Goal: Task Accomplishment & Management: Use online tool/utility

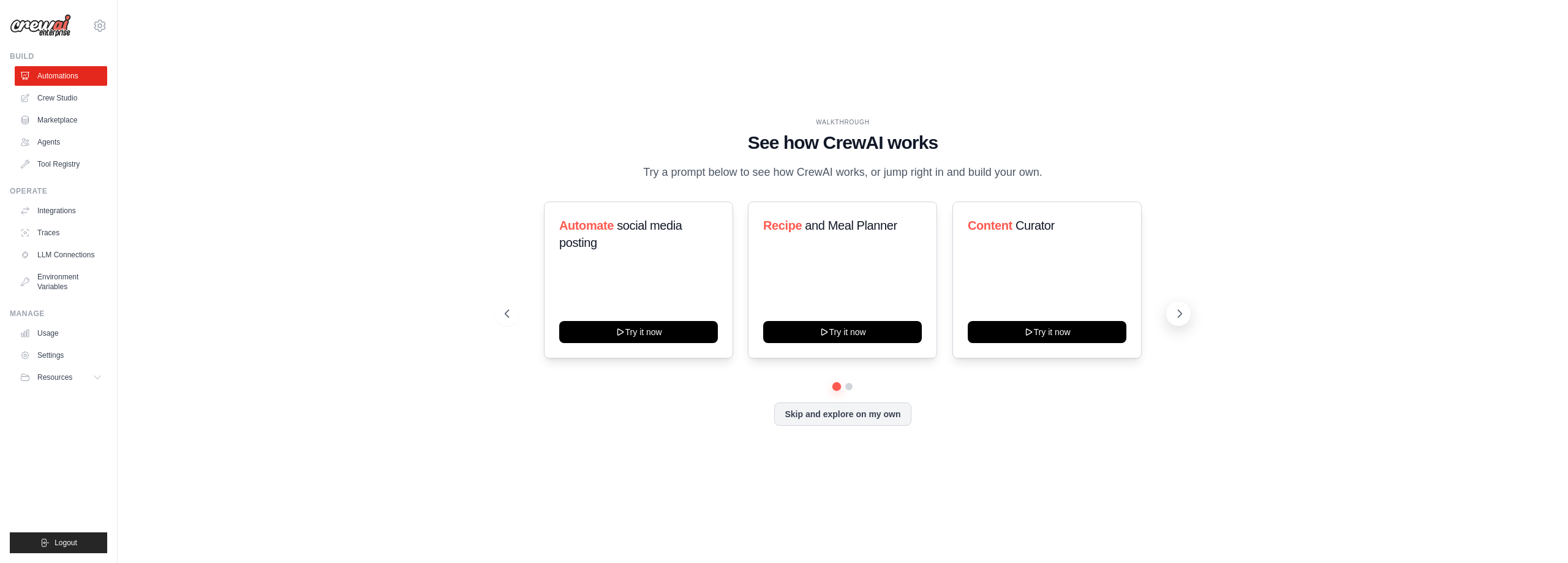
click at [1181, 317] on icon at bounding box center [1179, 313] width 12 height 12
click at [1173, 314] on button at bounding box center [1179, 313] width 25 height 25
click at [55, 101] on link "Crew Studio" at bounding box center [62, 98] width 92 height 20
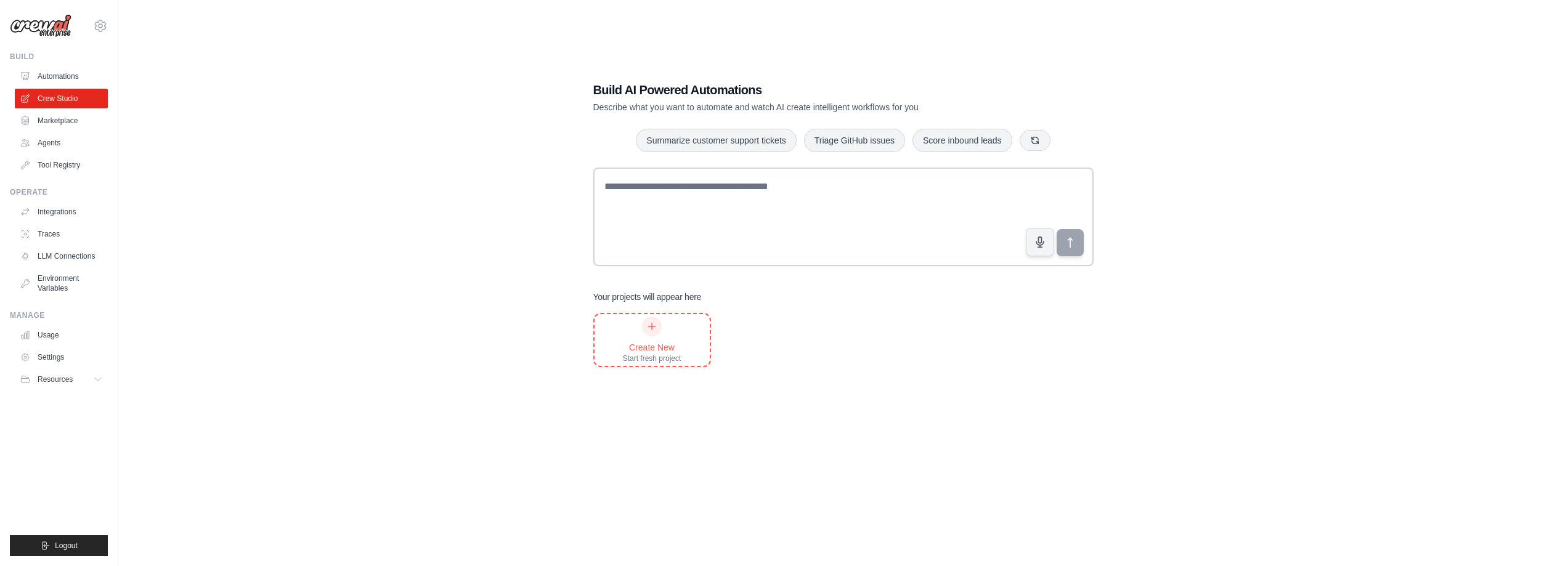
click at [677, 332] on div "Create New Start fresh project" at bounding box center [652, 340] width 58 height 47
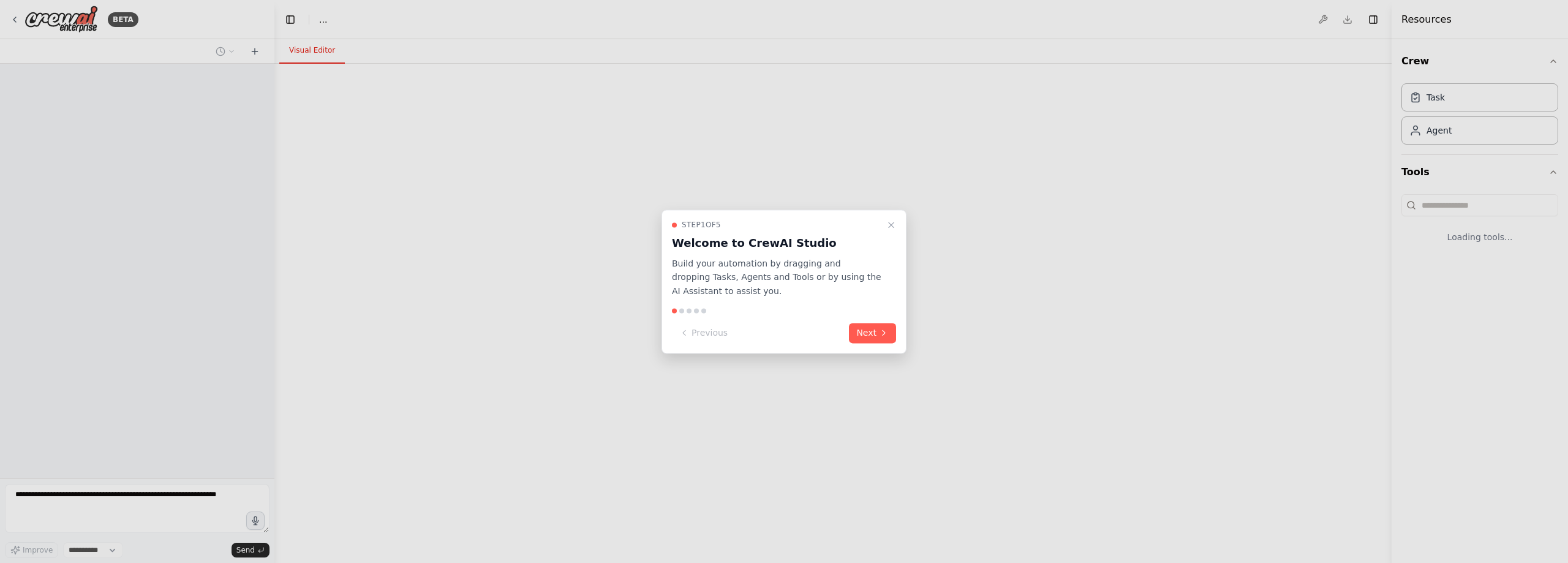
select select "****"
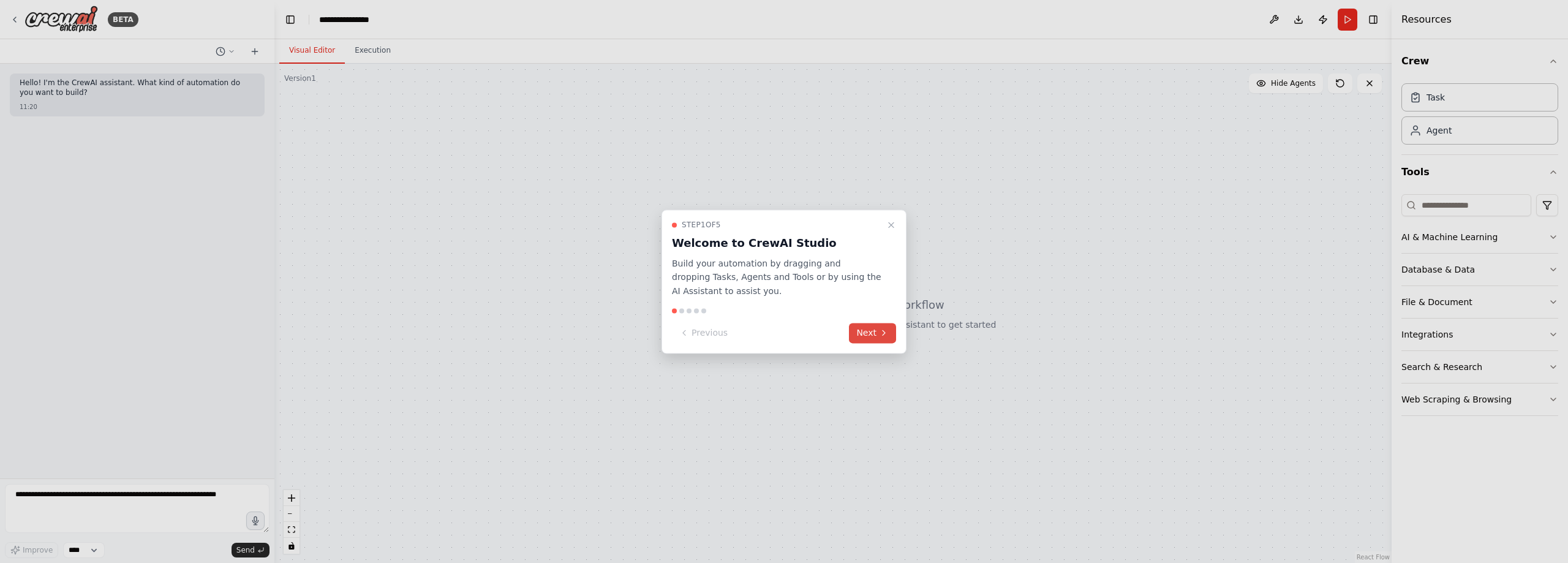
click at [871, 330] on button "Next" at bounding box center [872, 333] width 48 height 21
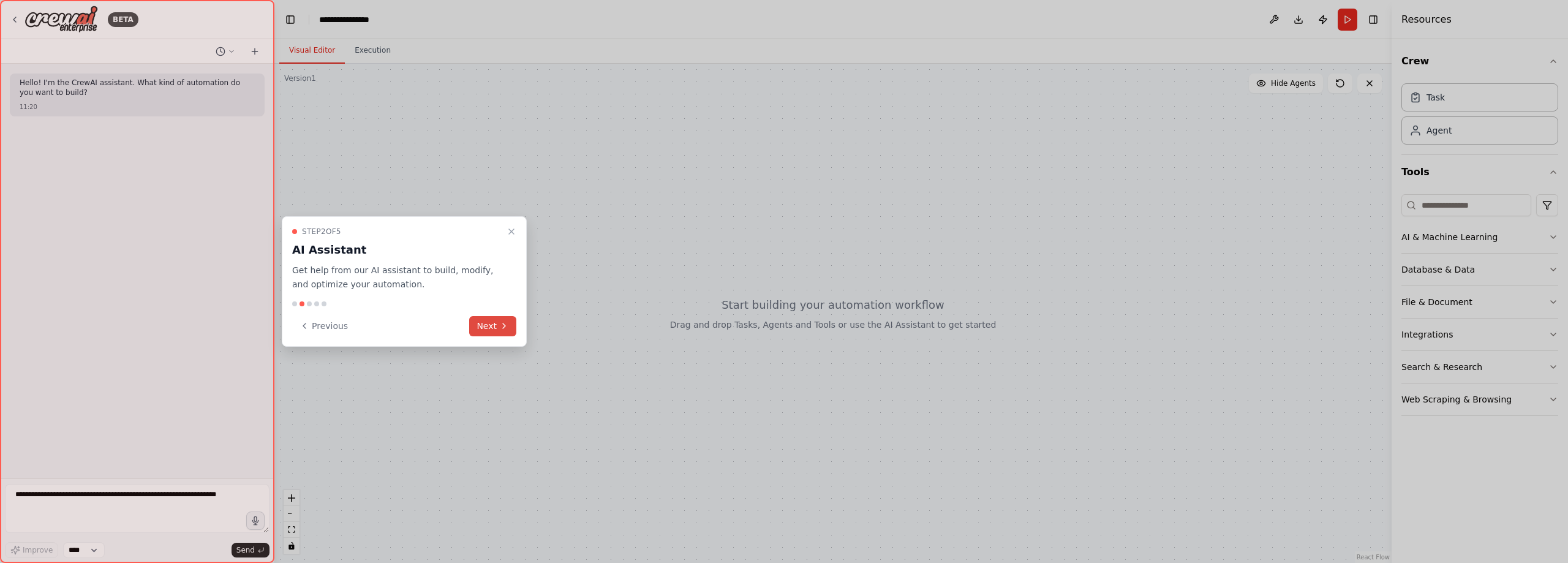
click at [497, 327] on button "Next" at bounding box center [493, 326] width 48 height 21
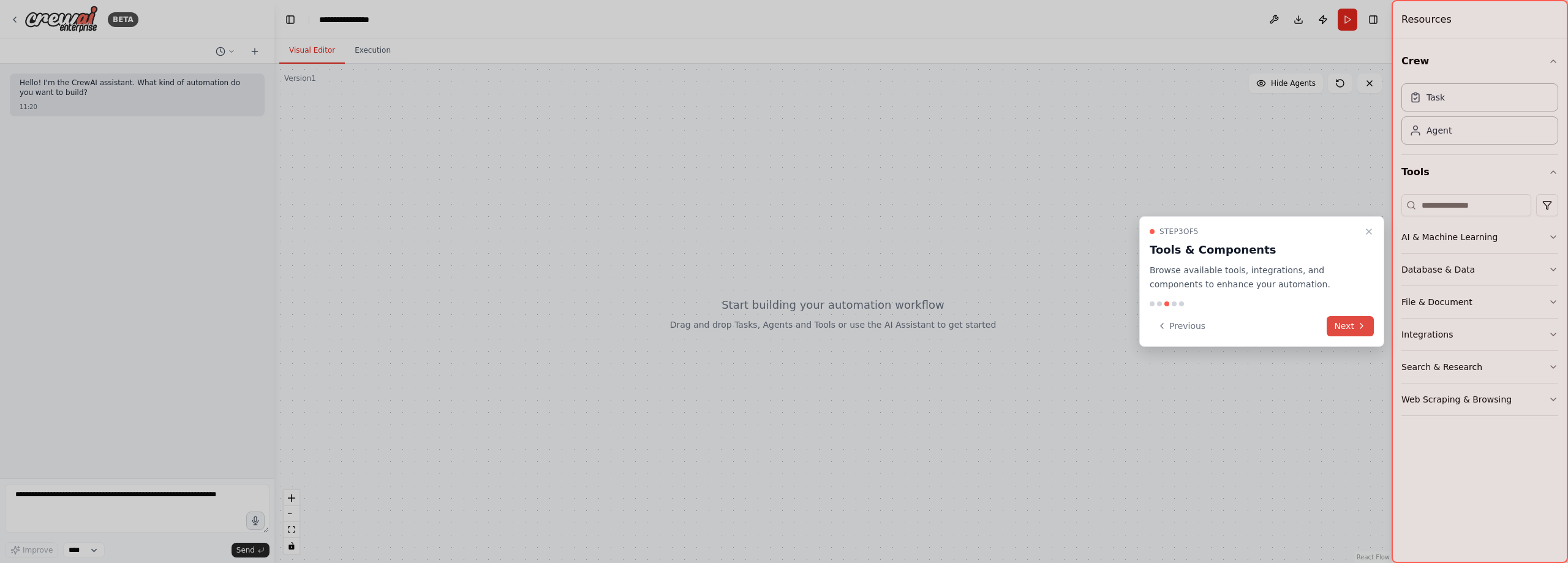
click at [1357, 330] on button "Next" at bounding box center [1350, 326] width 48 height 21
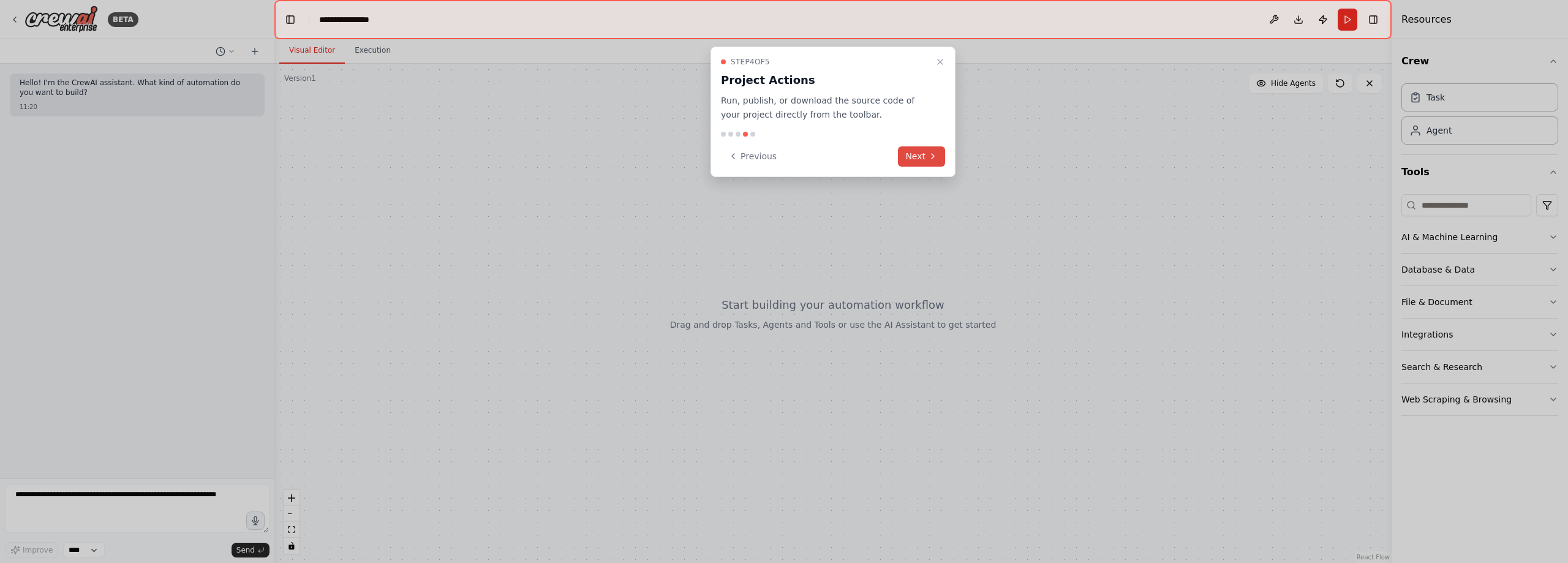
click at [925, 159] on button "Next" at bounding box center [921, 156] width 48 height 21
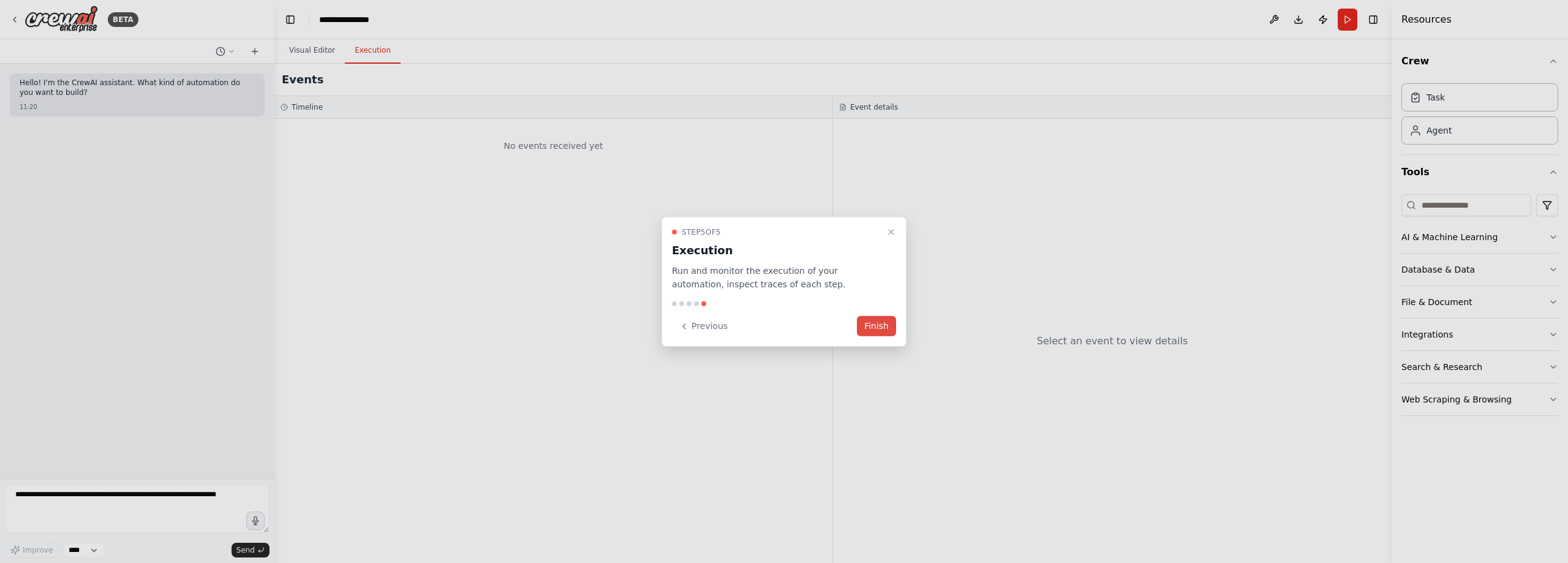
click at [877, 325] on button "Finish" at bounding box center [877, 326] width 39 height 21
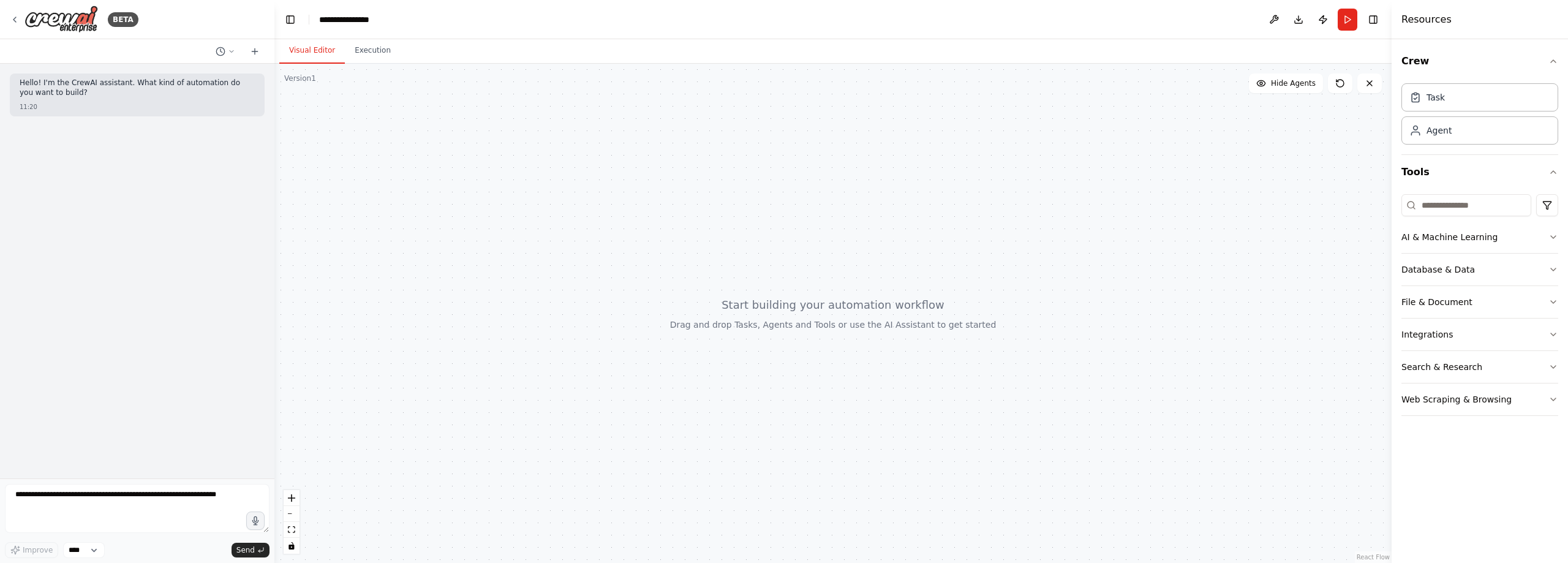
click at [806, 319] on div at bounding box center [833, 313] width 1118 height 499
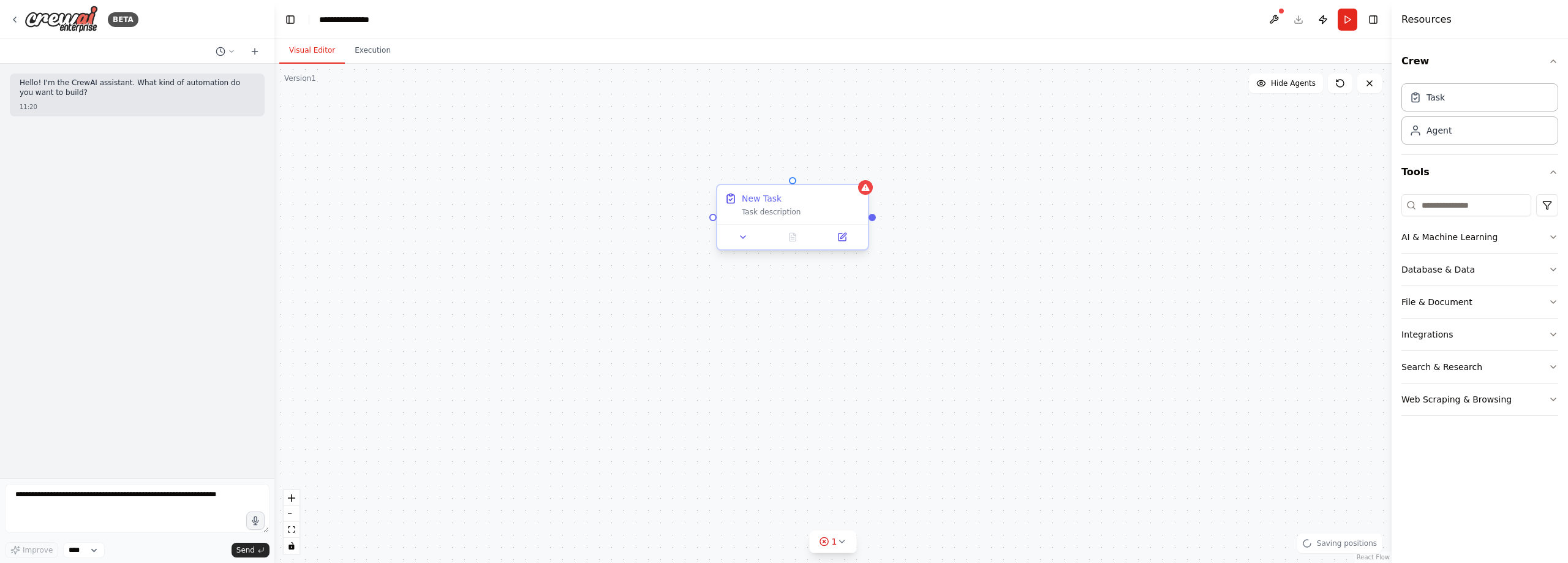
click at [765, 218] on div "New Task Task description" at bounding box center [793, 204] width 151 height 39
click at [792, 209] on div "Task description" at bounding box center [801, 212] width 119 height 10
drag, startPoint x: 813, startPoint y: 205, endPoint x: 395, endPoint y: 134, distance: 424.0
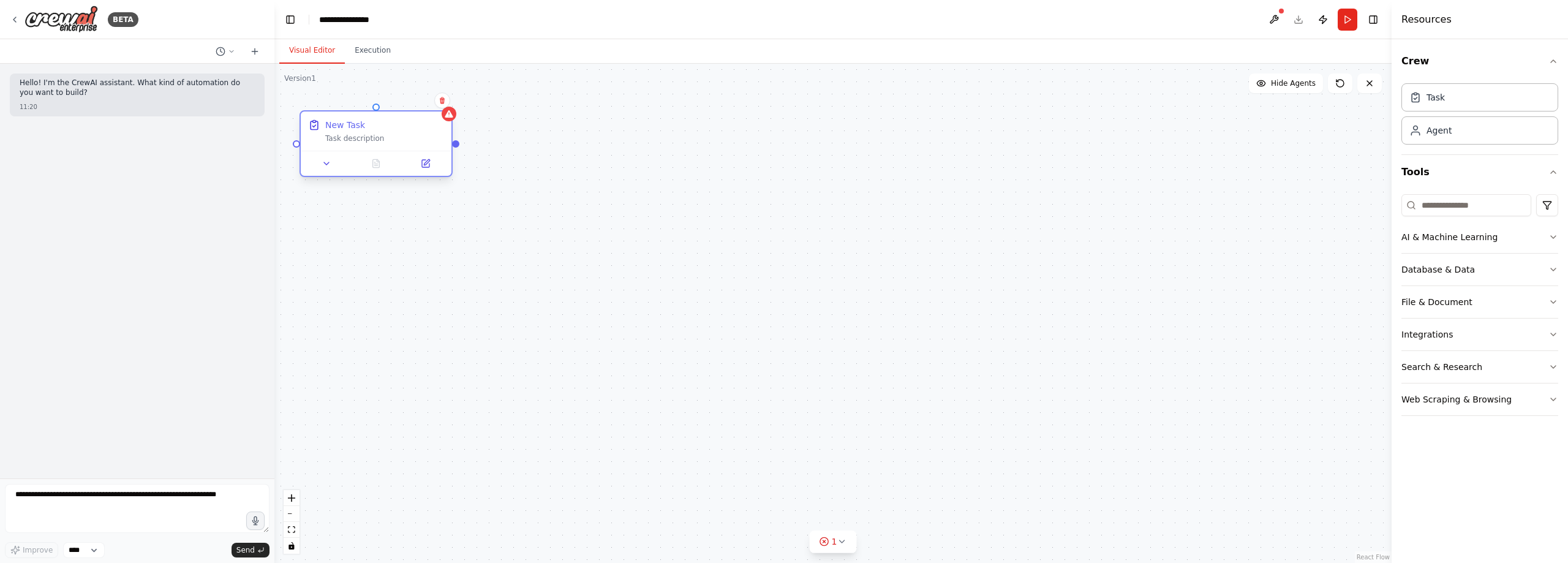
click at [395, 134] on div "New Task Task description" at bounding box center [385, 131] width 119 height 25
click at [346, 141] on div "Task description" at bounding box center [385, 138] width 119 height 10
click at [329, 165] on icon at bounding box center [327, 164] width 10 height 10
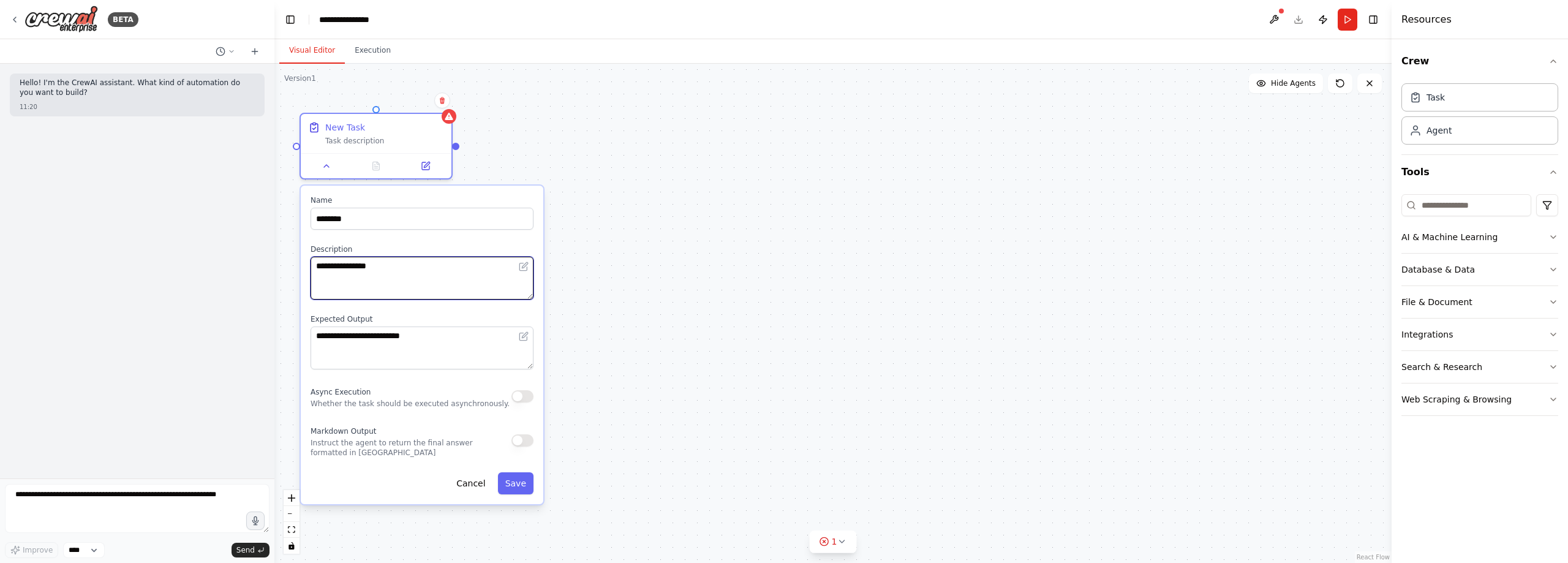
click at [408, 272] on textarea "**********" at bounding box center [422, 278] width 223 height 43
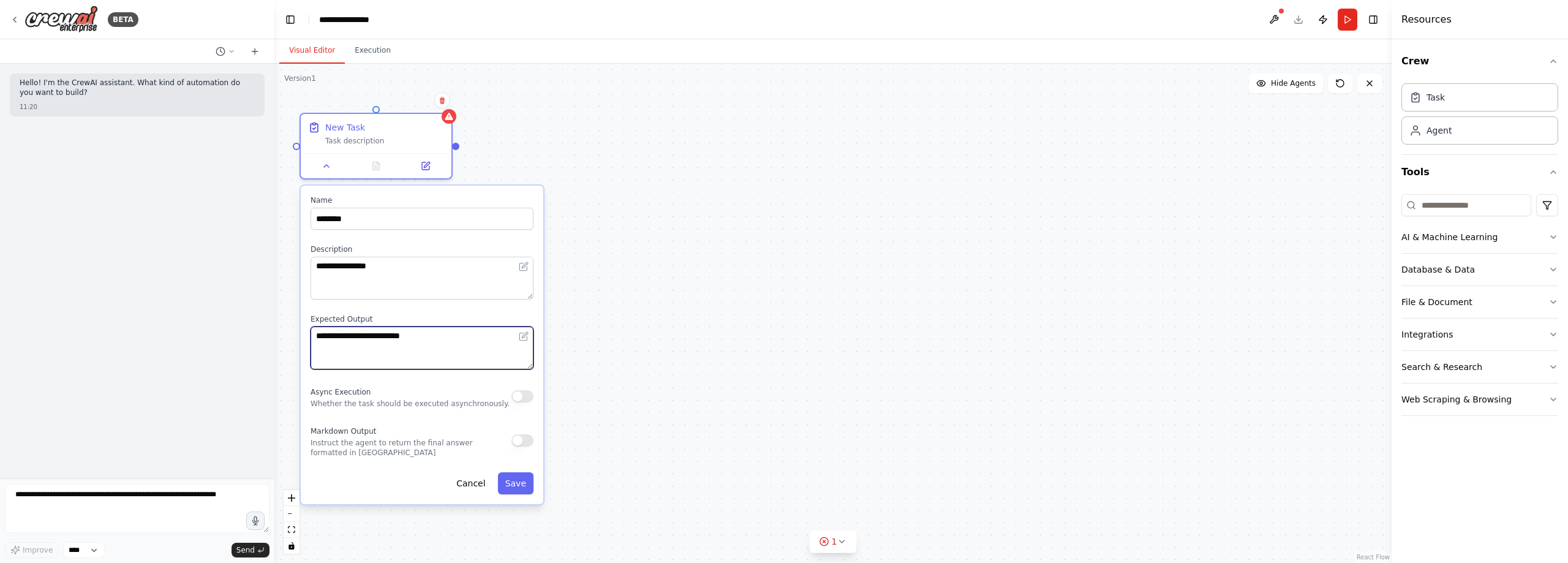
click at [434, 341] on textarea "**********" at bounding box center [422, 347] width 223 height 43
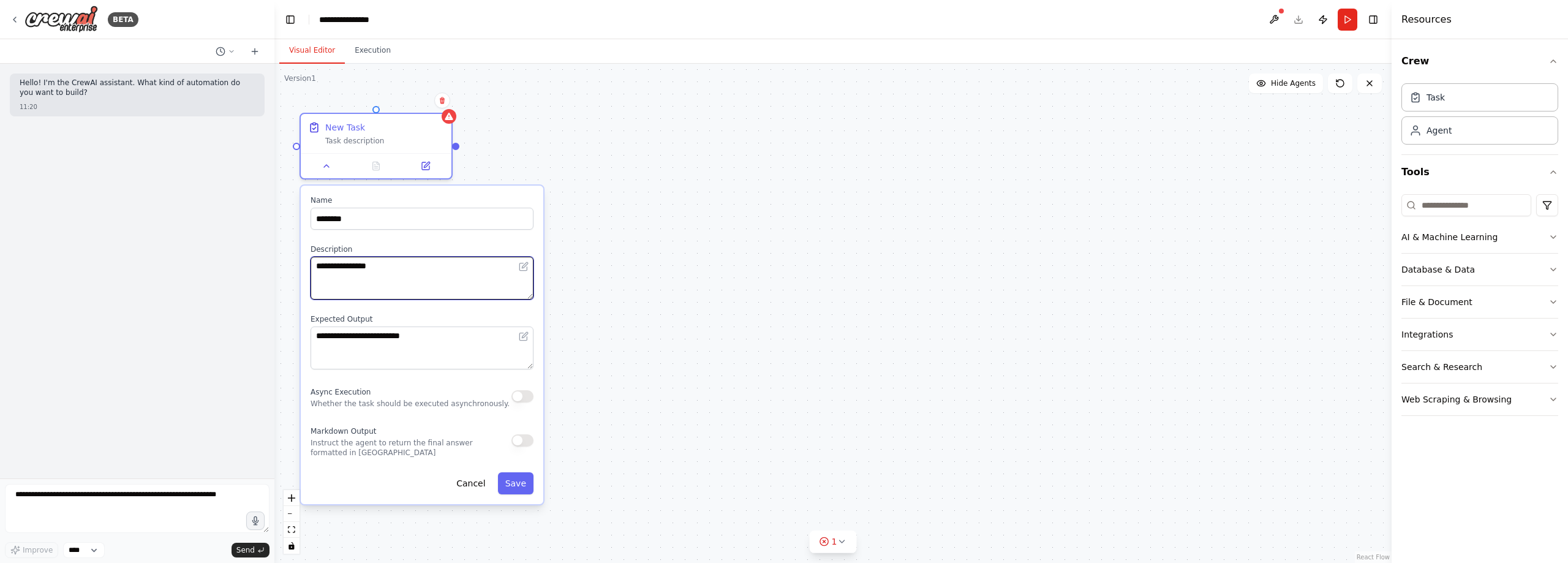
click at [380, 260] on textarea "**********" at bounding box center [422, 278] width 223 height 43
drag, startPoint x: 391, startPoint y: 266, endPoint x: 260, endPoint y: 255, distance: 131.5
click at [260, 255] on div "**********" at bounding box center [784, 282] width 1568 height 563
drag, startPoint x: 394, startPoint y: 213, endPoint x: 272, endPoint y: 213, distance: 122.0
click at [272, 213] on div "**********" at bounding box center [784, 282] width 1568 height 563
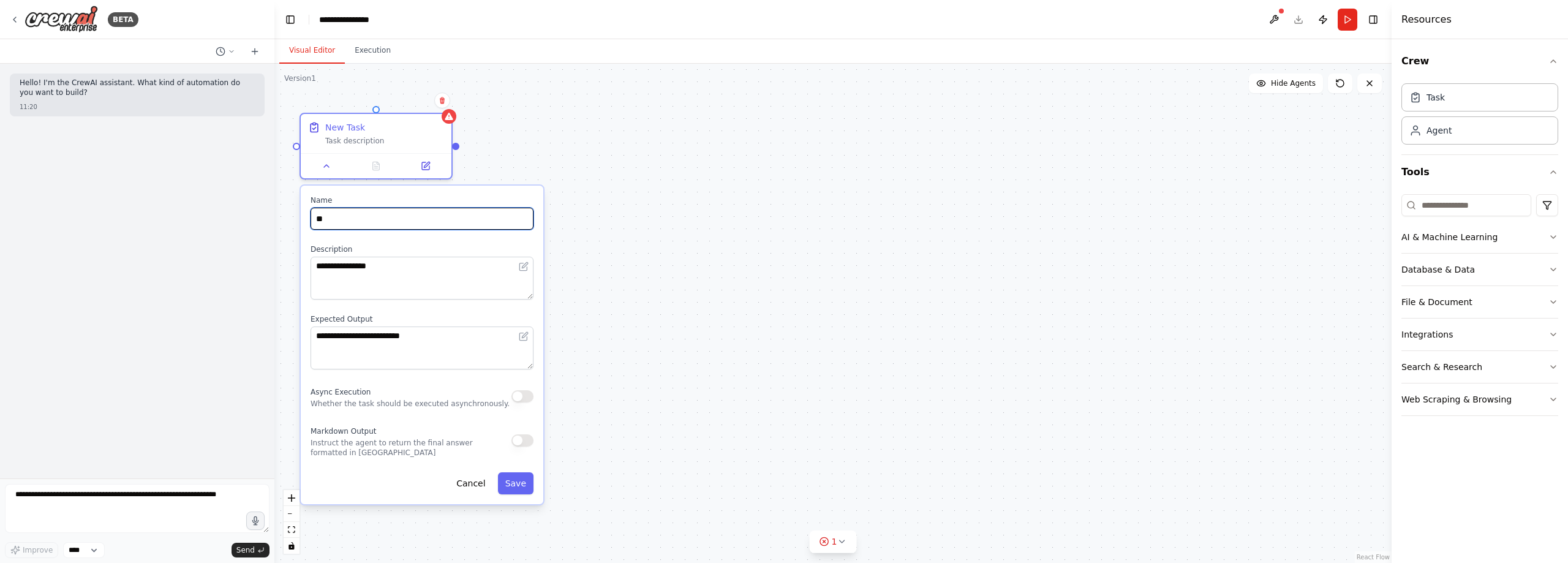
type input "*"
click at [396, 286] on textarea "**********" at bounding box center [422, 278] width 223 height 43
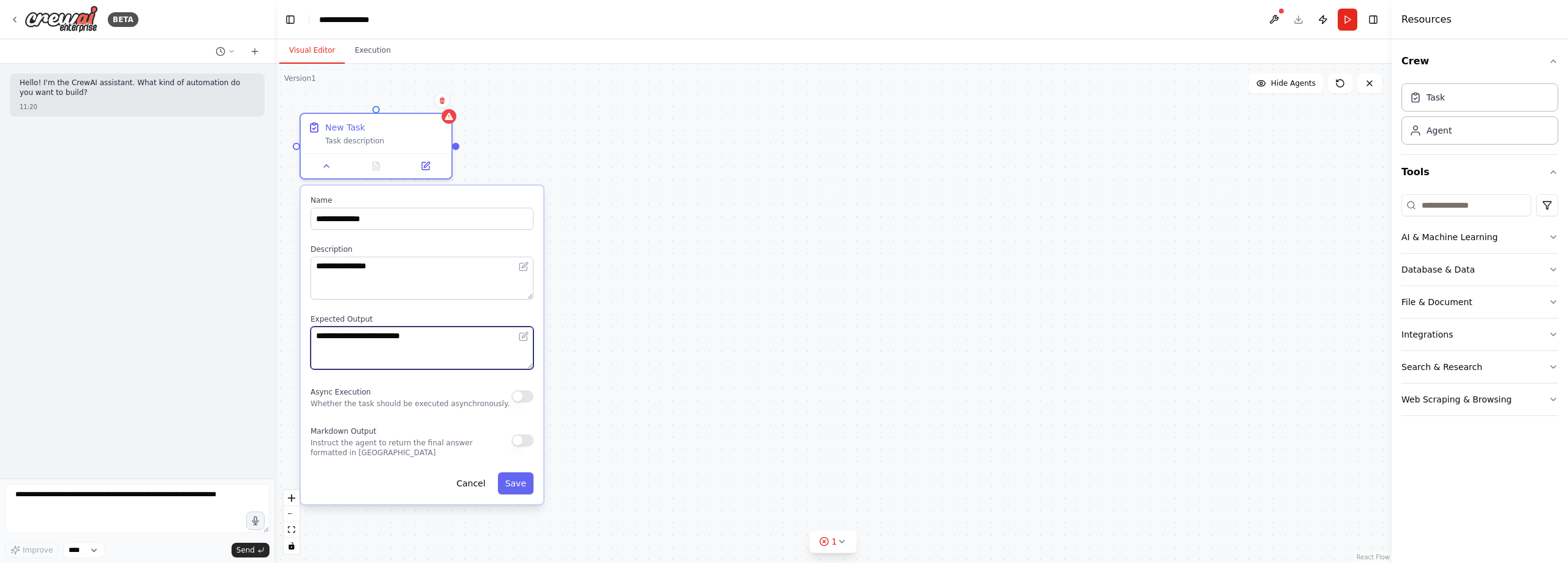
click at [434, 338] on textarea "**********" at bounding box center [422, 347] width 223 height 43
drag, startPoint x: 449, startPoint y: 342, endPoint x: 253, endPoint y: 335, distance: 196.1
click at [272, 338] on div "**********" at bounding box center [784, 282] width 1568 height 563
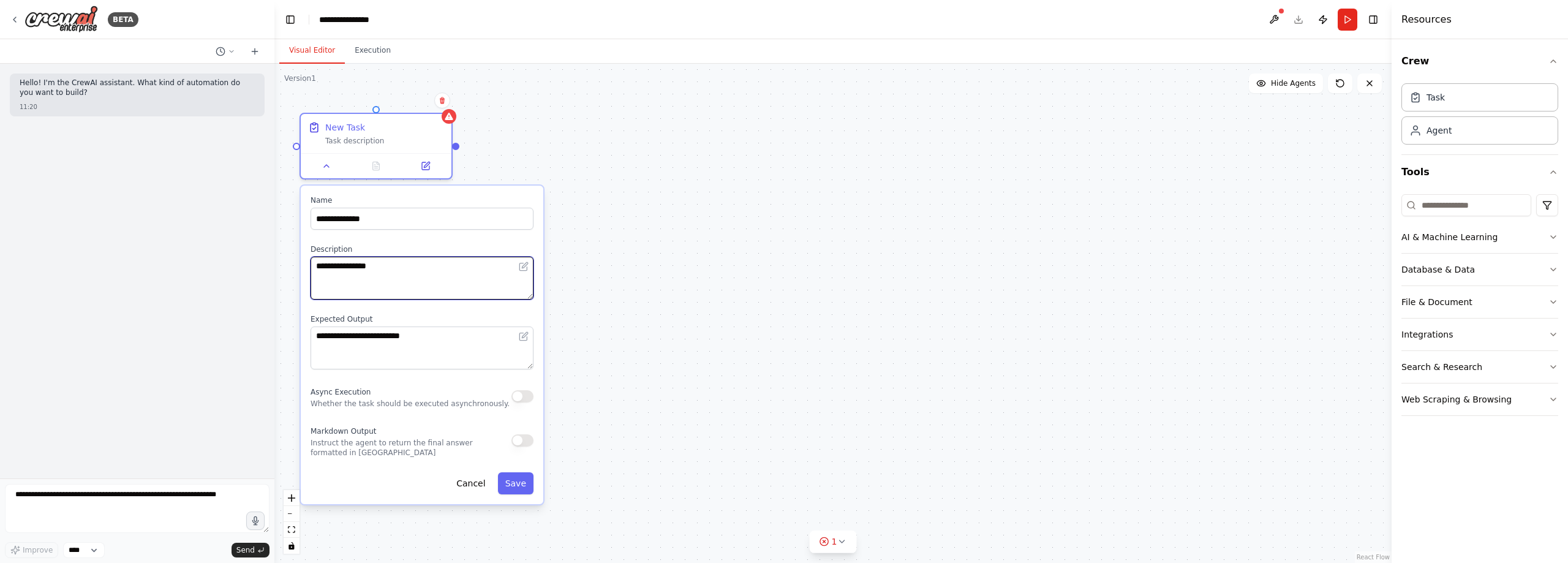
drag, startPoint x: 401, startPoint y: 266, endPoint x: 242, endPoint y: 263, distance: 159.0
click at [242, 263] on div "**********" at bounding box center [784, 282] width 1568 height 563
click at [394, 221] on input "**********" at bounding box center [422, 218] width 223 height 22
type input "**********"
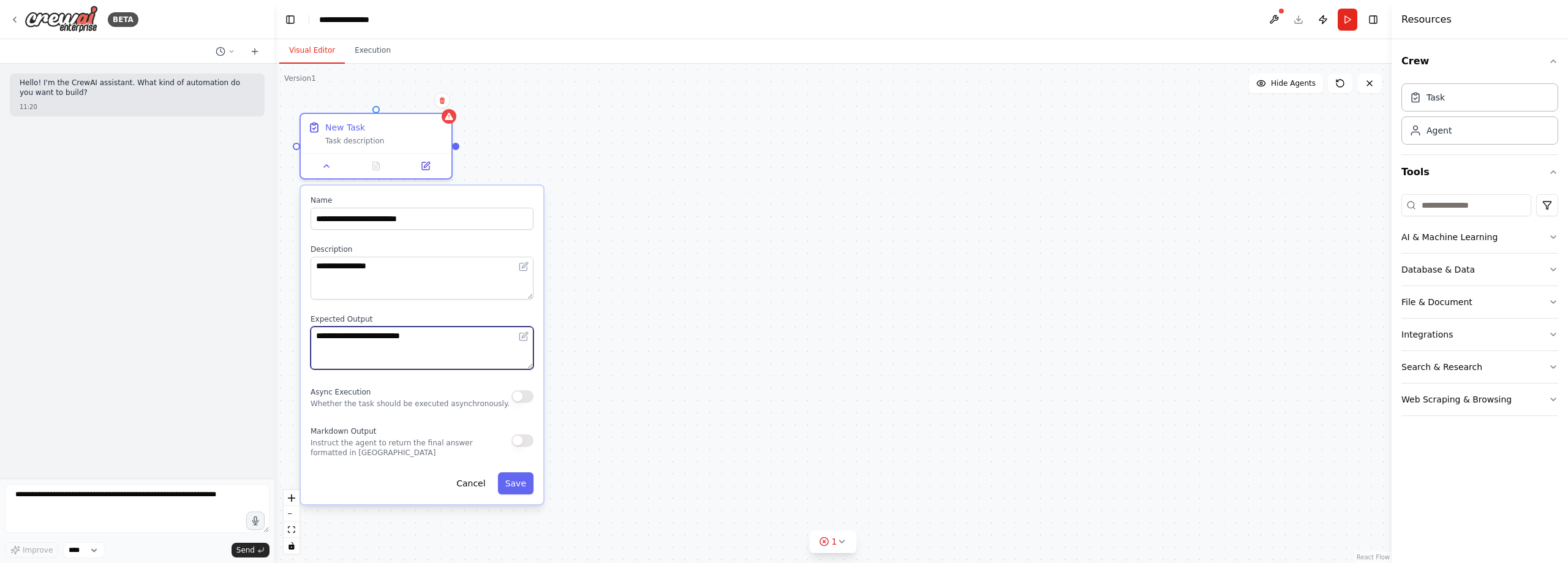
click at [420, 343] on textarea "**********" at bounding box center [422, 347] width 223 height 43
drag, startPoint x: 429, startPoint y: 343, endPoint x: 245, endPoint y: 333, distance: 184.3
click at [245, 333] on div "**********" at bounding box center [784, 282] width 1568 height 563
click at [425, 340] on textarea "**********" at bounding box center [422, 347] width 223 height 43
drag, startPoint x: 438, startPoint y: 336, endPoint x: 274, endPoint y: 318, distance: 165.0
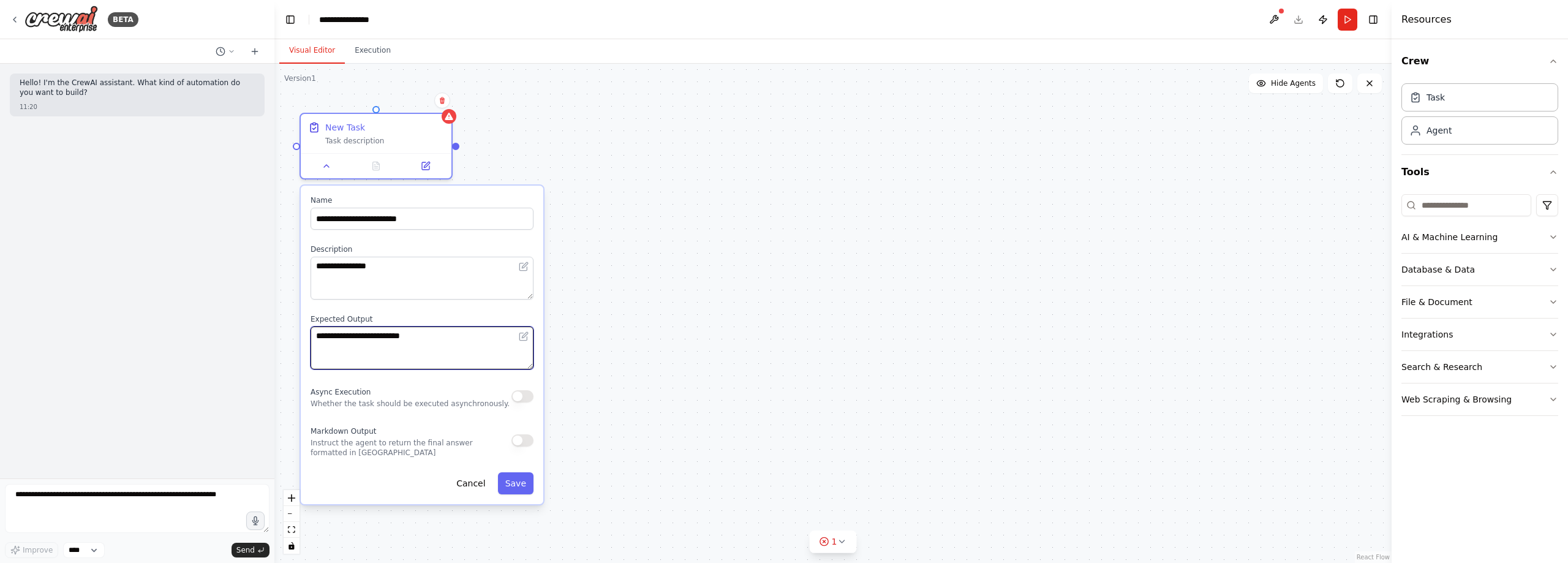
click at [274, 318] on div "**********" at bounding box center [833, 313] width 1118 height 499
type textarea "**********"
click at [526, 485] on button "Save" at bounding box center [516, 483] width 35 height 22
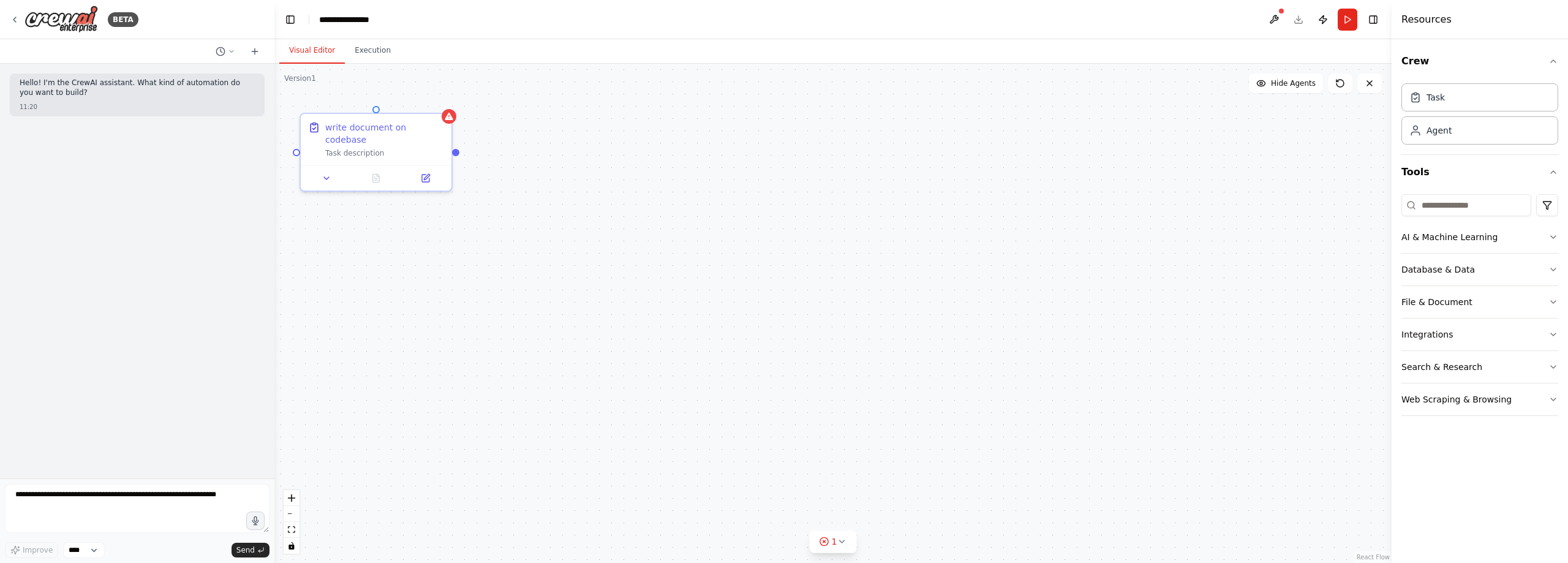
click at [535, 258] on div "write document on codebase Task description" at bounding box center [833, 313] width 1118 height 499
click at [1477, 129] on div "Agent" at bounding box center [1479, 130] width 157 height 28
drag, startPoint x: 697, startPoint y: 168, endPoint x: 565, endPoint y: 128, distance: 137.9
click at [565, 128] on div "Role of the agent Goal of the agent" at bounding box center [581, 131] width 119 height 25
click at [545, 165] on span "gpt-4o-mini" at bounding box center [541, 165] width 43 height 10
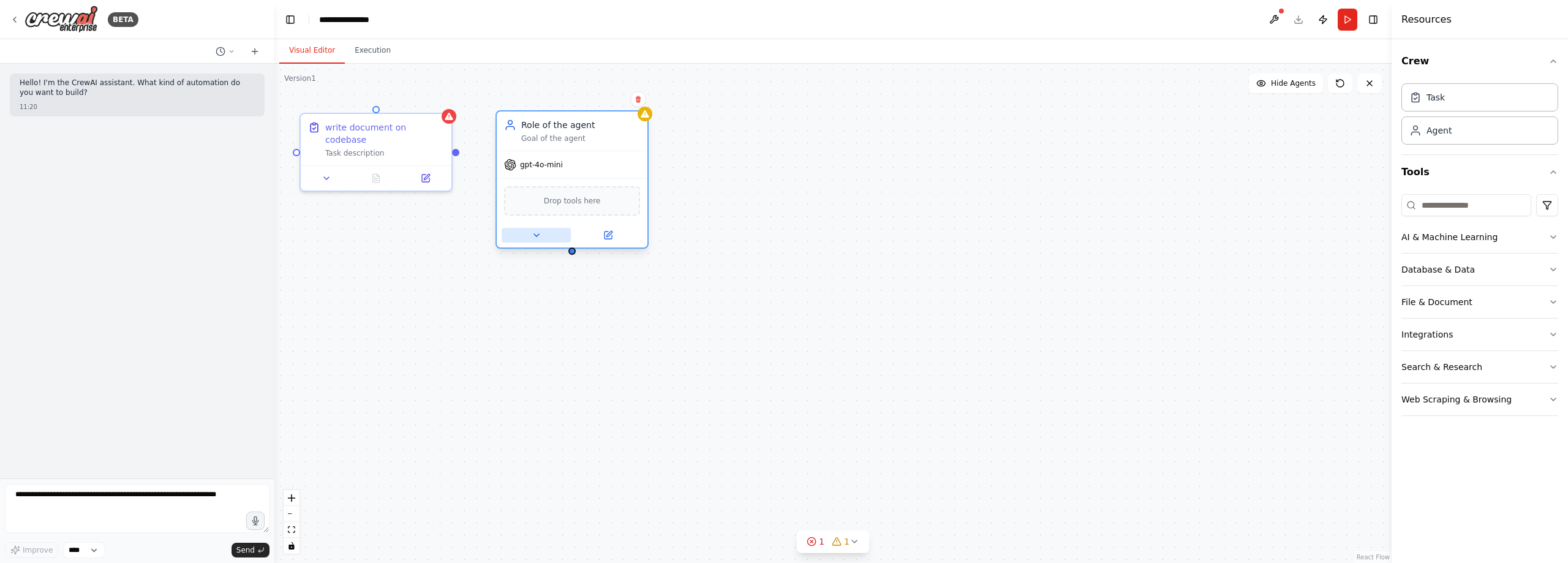
click at [534, 234] on icon at bounding box center [536, 235] width 5 height 2
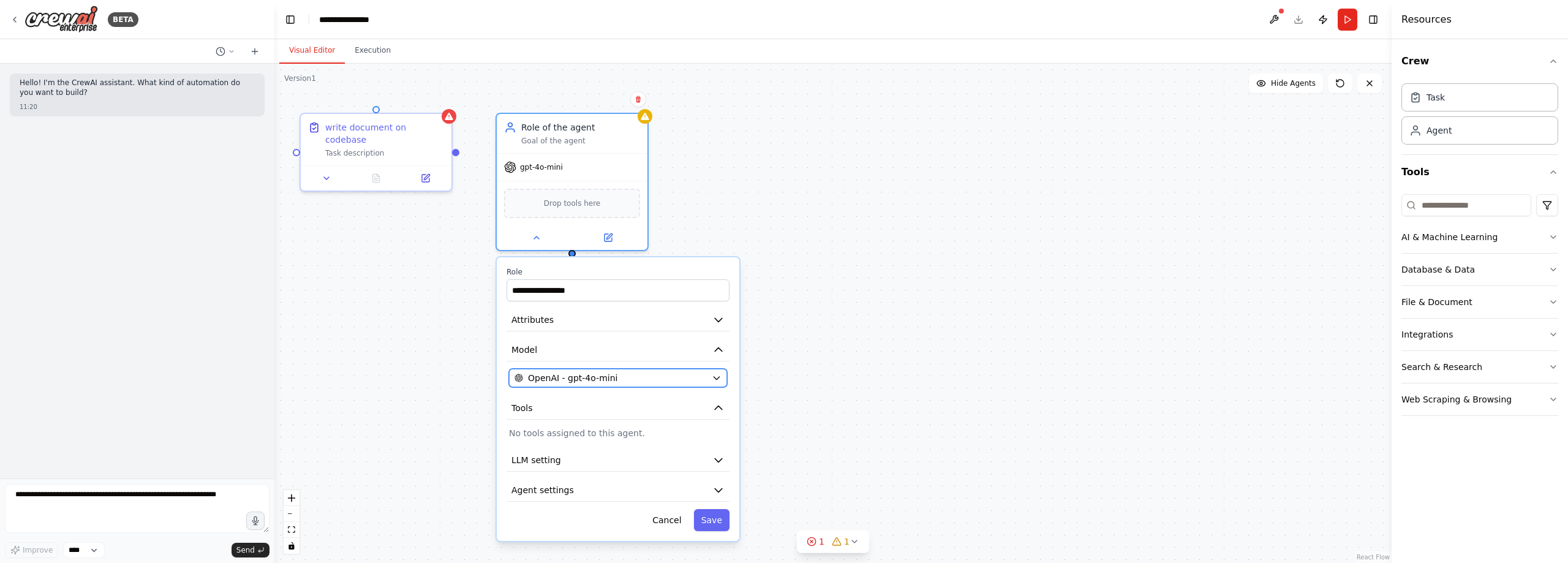
click at [662, 381] on div "OpenAI - gpt-4o-mini" at bounding box center [611, 377] width 192 height 12
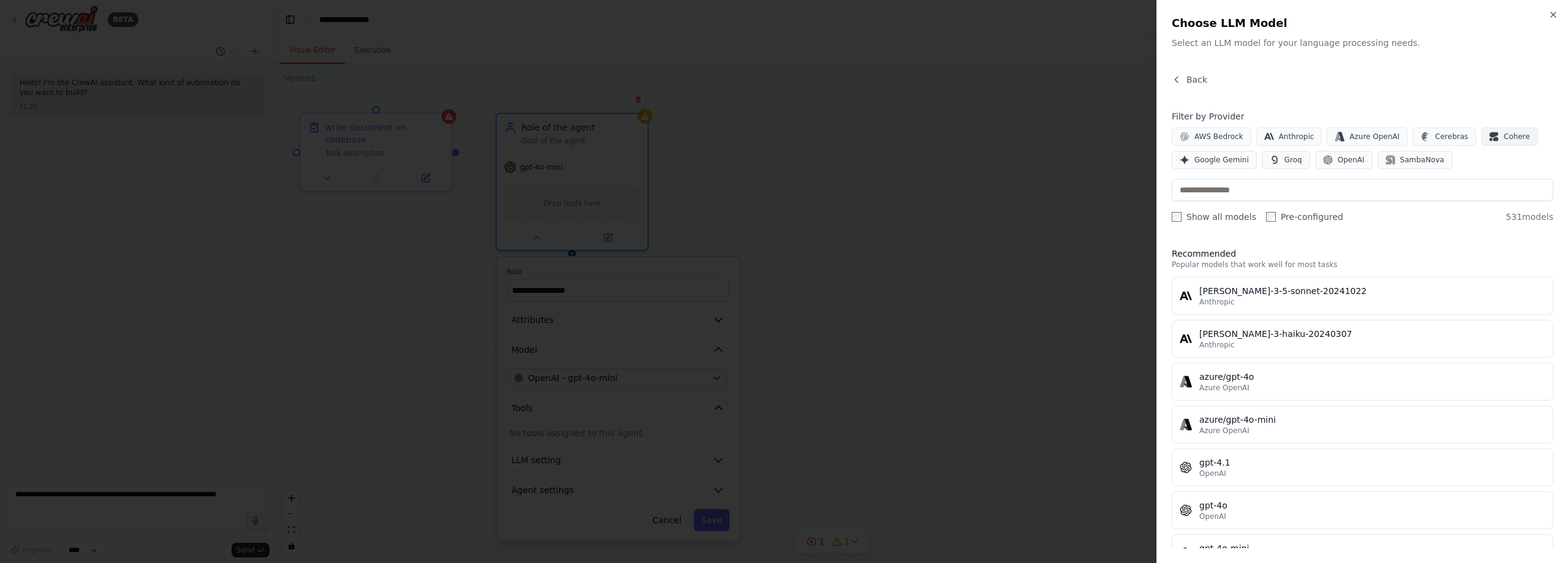
click at [1504, 138] on span "Cohere" at bounding box center [1517, 137] width 26 height 10
click at [1401, 164] on span "SambaNova" at bounding box center [1423, 160] width 44 height 10
click at [1483, 138] on button "Cohere" at bounding box center [1510, 137] width 57 height 18
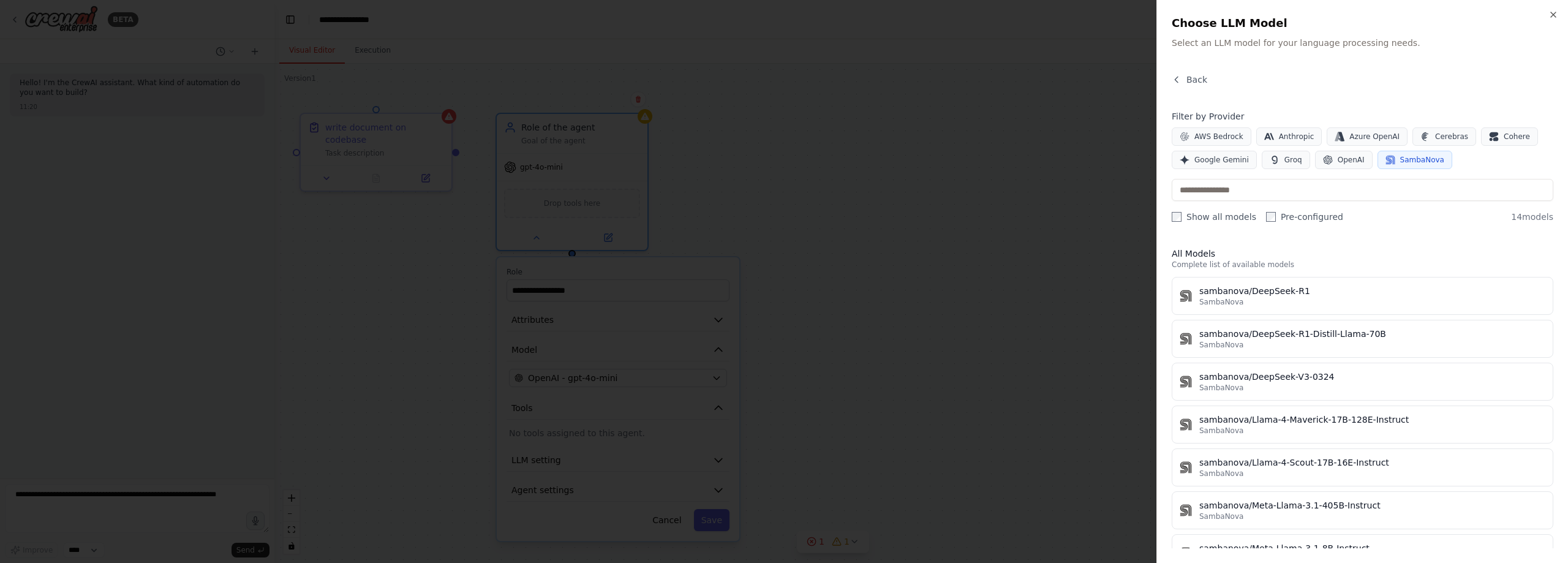
click at [1401, 162] on span "SambaNova" at bounding box center [1423, 160] width 44 height 10
click at [1347, 157] on span "OpenAI" at bounding box center [1352, 160] width 27 height 10
click at [1340, 163] on span "OpenAI" at bounding box center [1352, 160] width 27 height 10
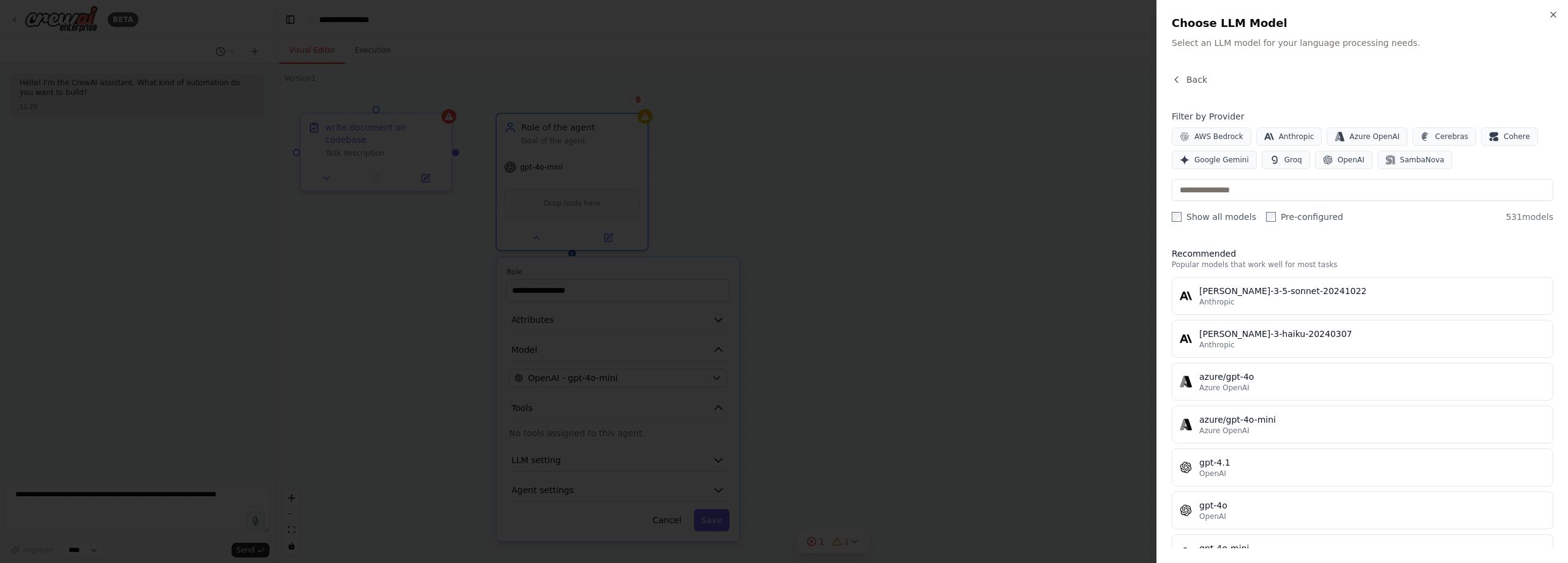
click at [1401, 164] on span "SambaNova" at bounding box center [1423, 160] width 44 height 10
click at [1342, 160] on span "OpenAI" at bounding box center [1352, 160] width 27 height 10
click at [1401, 159] on span "SambaNova" at bounding box center [1423, 160] width 44 height 10
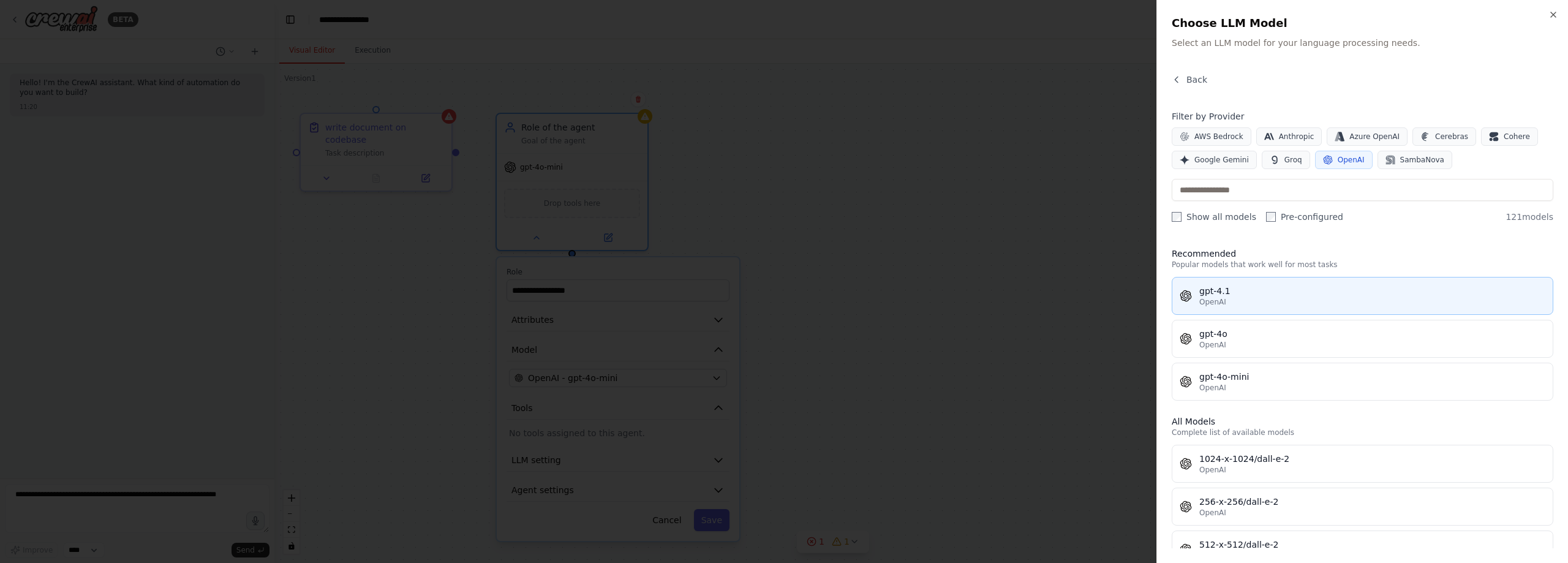
click at [1279, 291] on div "gpt-4.1" at bounding box center [1372, 291] width 346 height 12
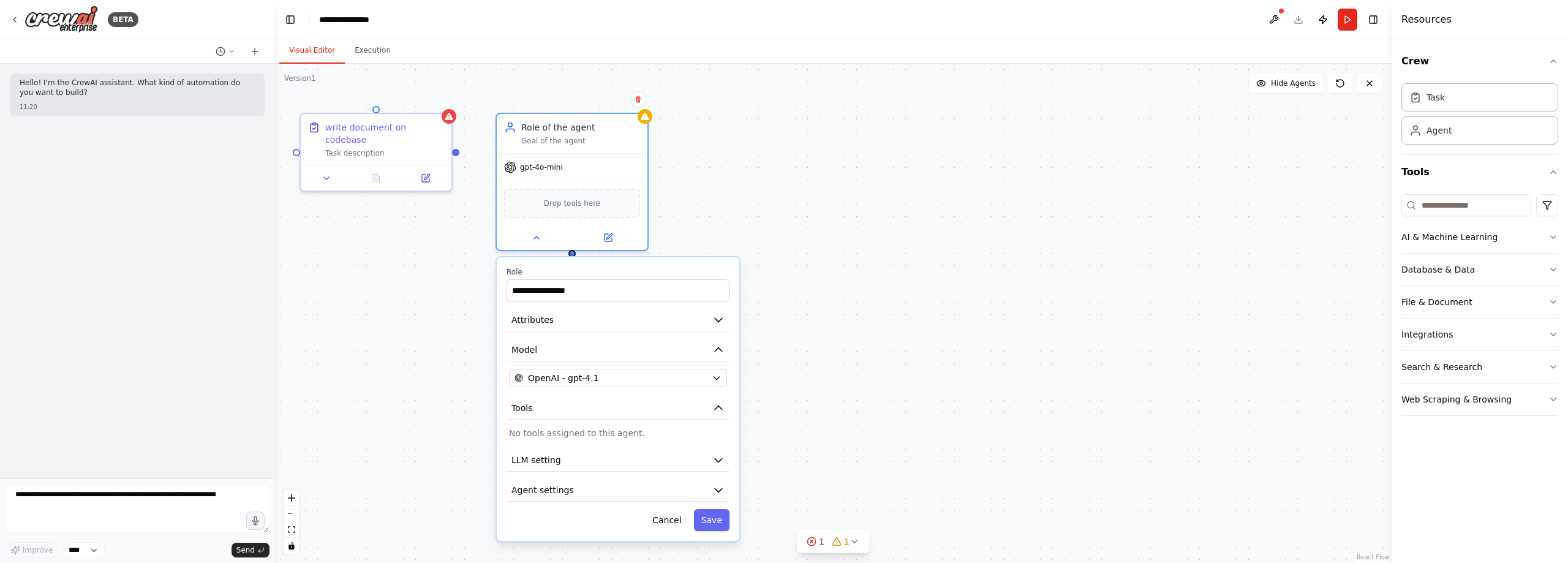
click at [709, 432] on p "No tools assigned to this agent." at bounding box center [618, 433] width 218 height 12
click at [714, 457] on icon "button" at bounding box center [718, 459] width 12 height 12
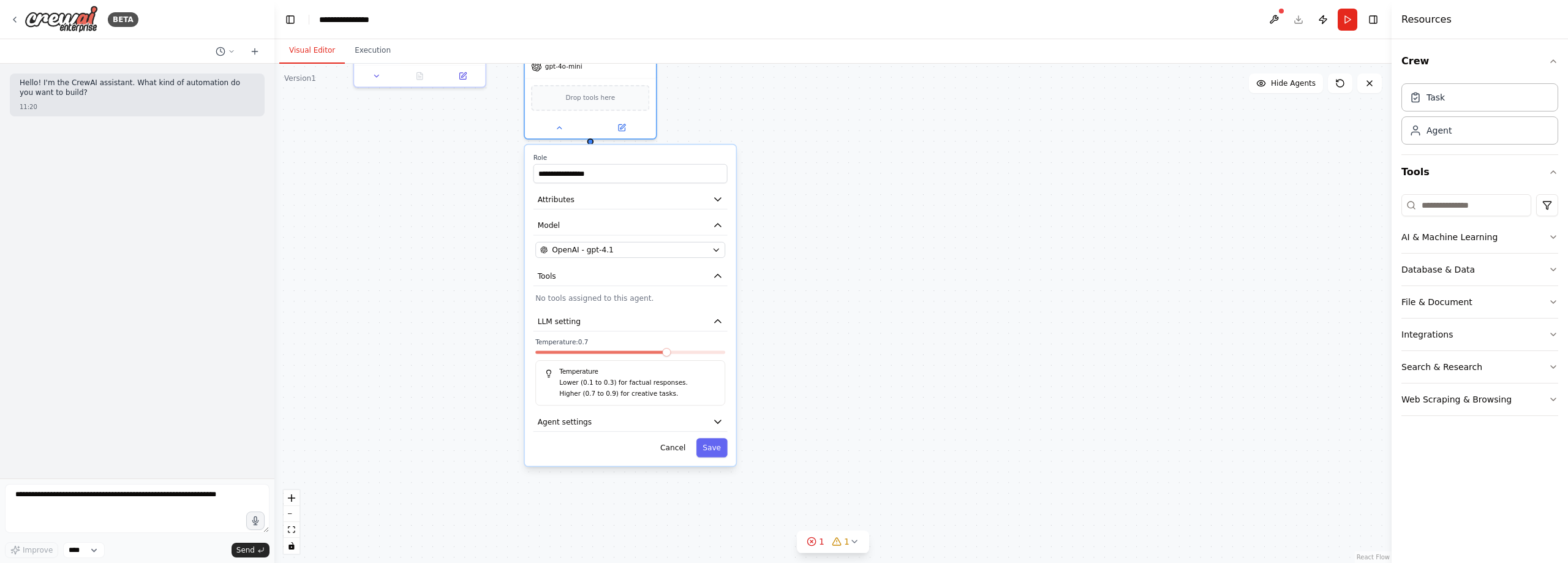
drag, startPoint x: 852, startPoint y: 396, endPoint x: 848, endPoint y: 268, distance: 128.1
click at [848, 268] on div "**********" at bounding box center [833, 313] width 1118 height 499
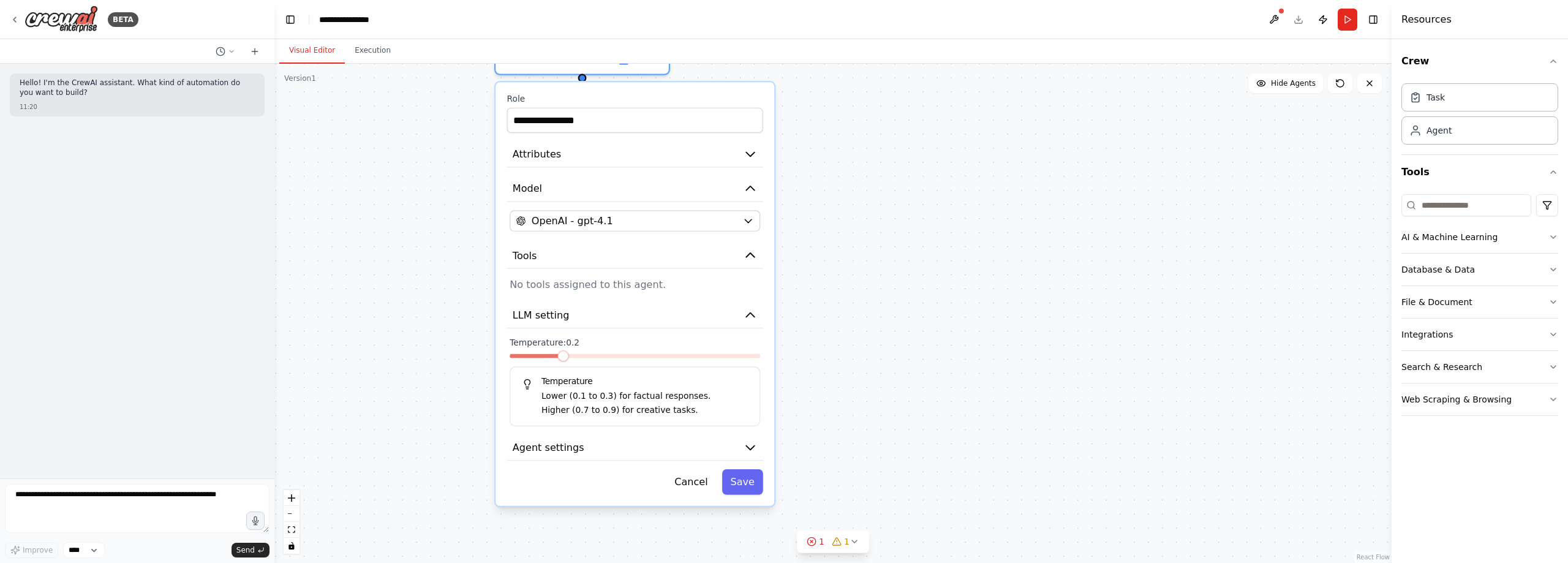
click at [567, 357] on span at bounding box center [563, 356] width 11 height 11
click at [749, 447] on icon "button" at bounding box center [750, 448] width 8 height 4
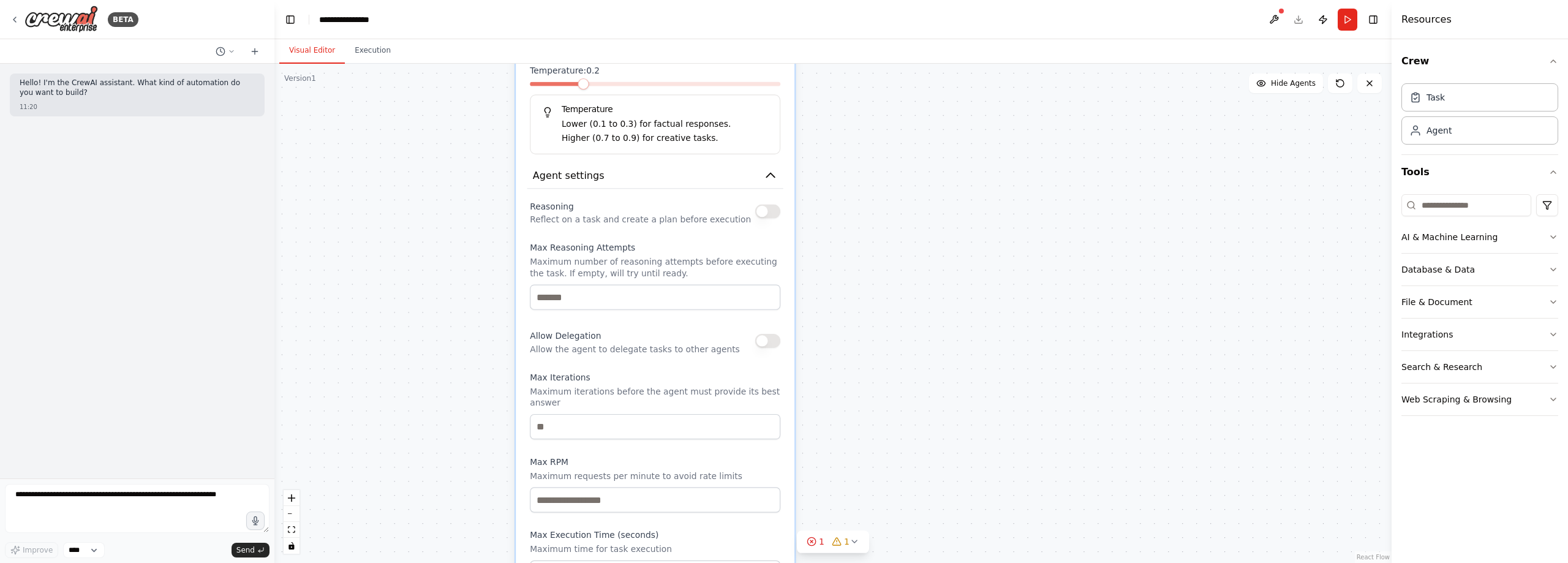
drag, startPoint x: 875, startPoint y: 466, endPoint x: 896, endPoint y: 194, distance: 272.8
click at [896, 194] on div "**********" at bounding box center [833, 313] width 1118 height 499
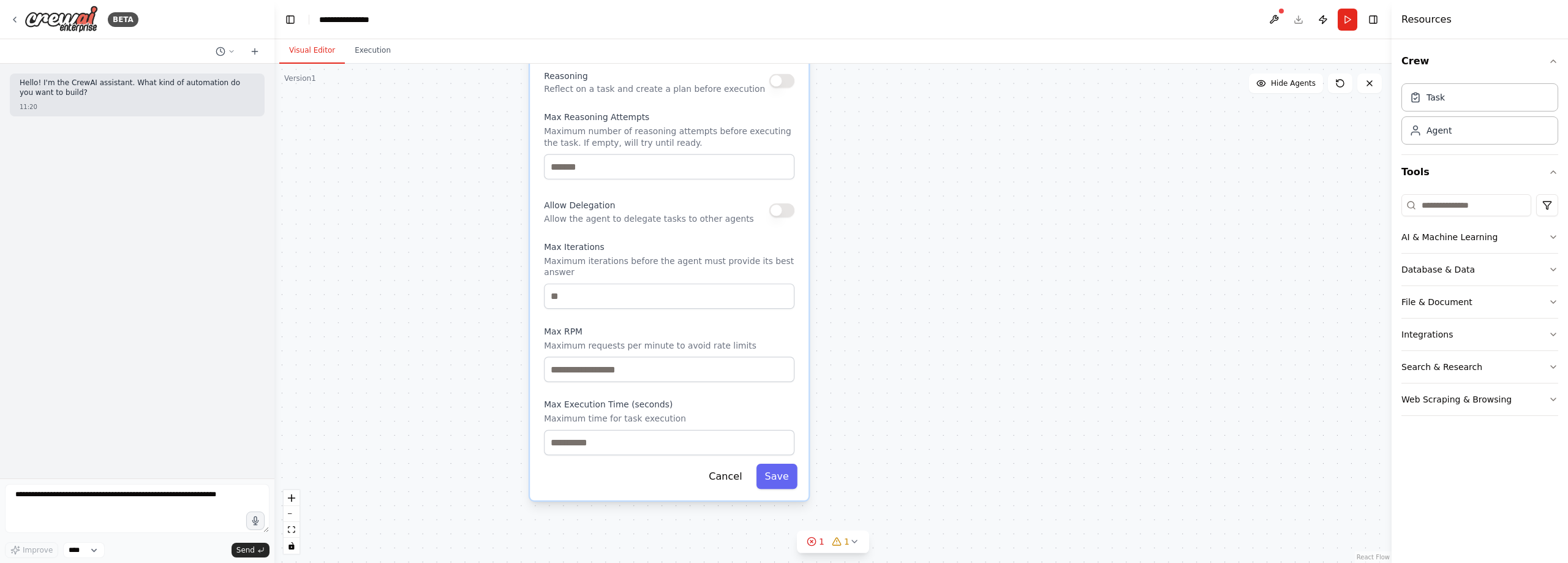
drag, startPoint x: 889, startPoint y: 396, endPoint x: 884, endPoint y: 447, distance: 51.2
click at [884, 447] on div "**********" at bounding box center [833, 313] width 1118 height 499
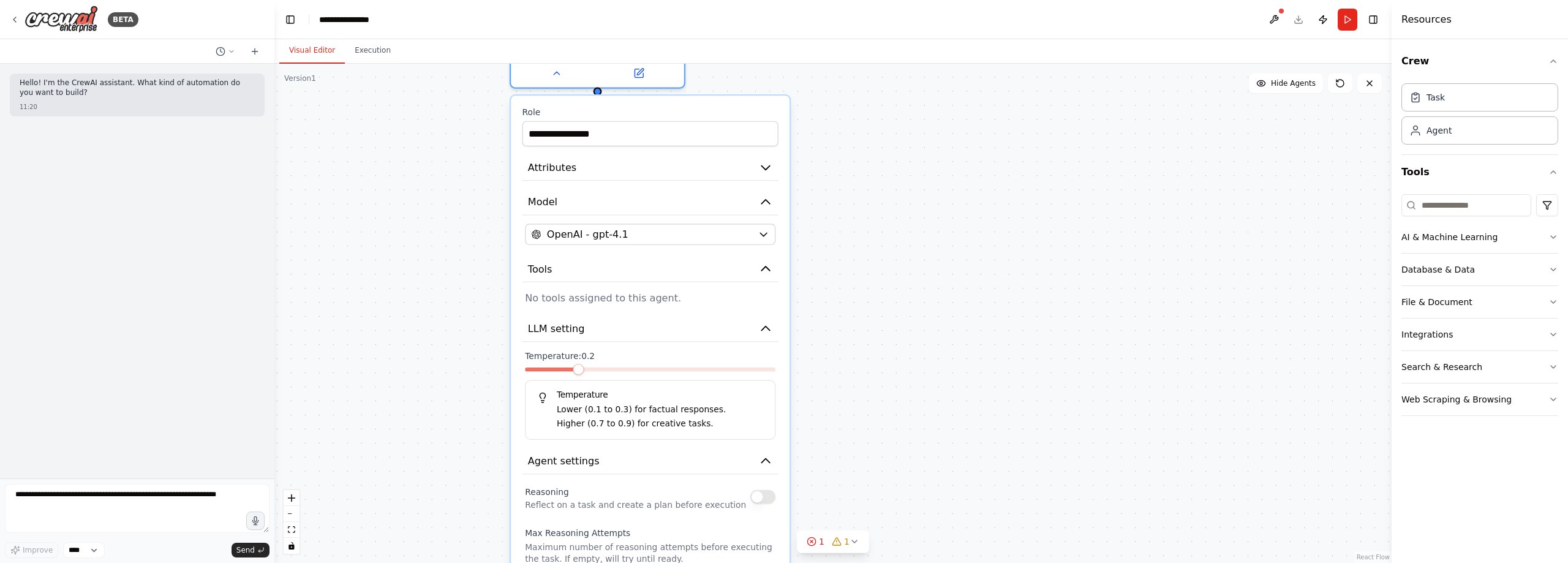
drag, startPoint x: 866, startPoint y: 191, endPoint x: 862, endPoint y: 430, distance: 239.0
click at [862, 430] on div "**********" at bounding box center [833, 313] width 1118 height 499
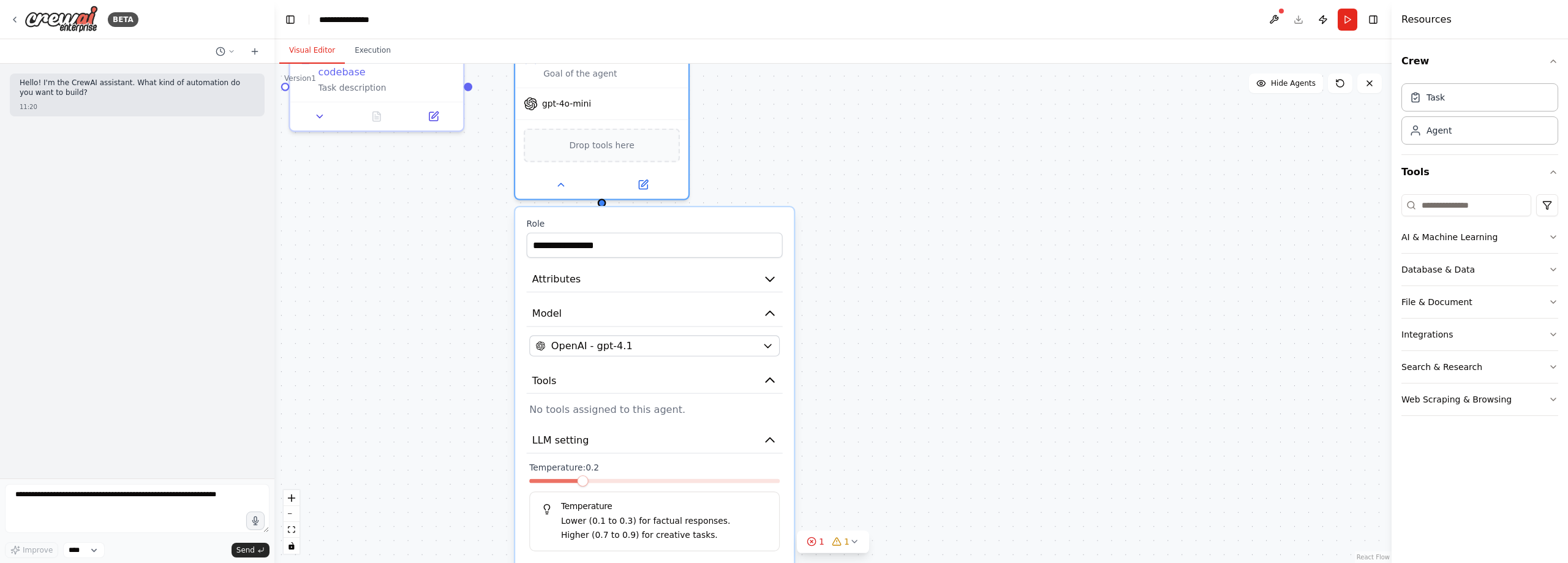
drag, startPoint x: 847, startPoint y: 226, endPoint x: 852, endPoint y: 317, distance: 91.1
click at [852, 317] on div "**********" at bounding box center [833, 313] width 1118 height 499
click at [637, 243] on input "**********" at bounding box center [655, 245] width 256 height 25
click at [767, 280] on icon "button" at bounding box center [770, 279] width 14 height 14
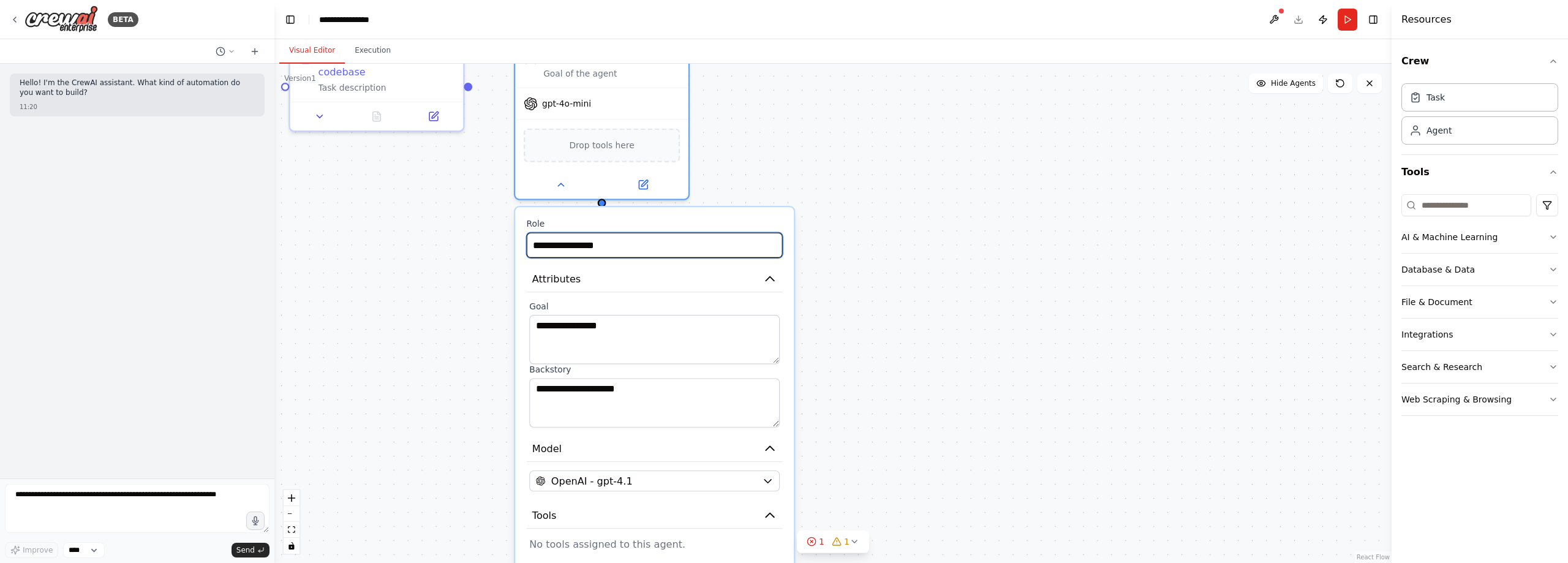
drag, startPoint x: 629, startPoint y: 249, endPoint x: 465, endPoint y: 246, distance: 164.0
click at [465, 246] on div "**********" at bounding box center [833, 313] width 1118 height 499
click at [899, 257] on div "**********" at bounding box center [833, 313] width 1118 height 499
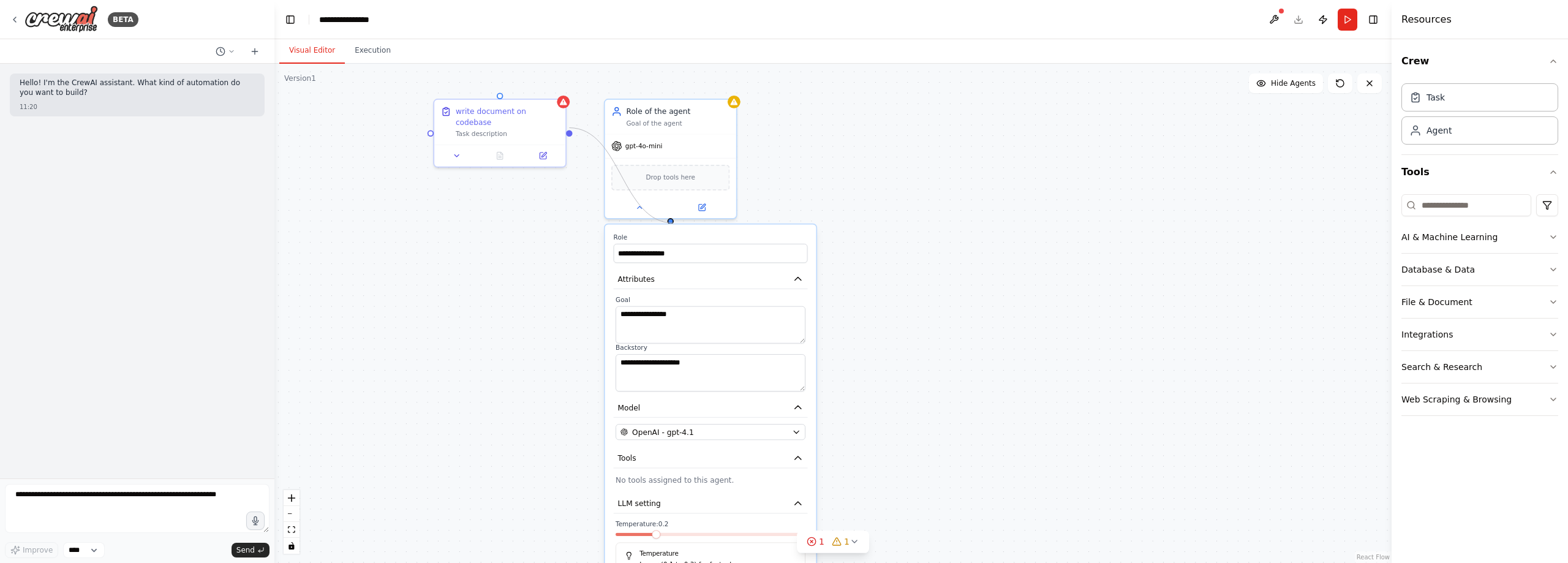
drag, startPoint x: 569, startPoint y: 128, endPoint x: 673, endPoint y: 223, distance: 140.9
click at [673, 223] on div "**********" at bounding box center [899, 273] width 973 height 434
click at [830, 191] on div "**********" at bounding box center [833, 313] width 1118 height 499
click at [641, 206] on icon at bounding box center [640, 205] width 9 height 9
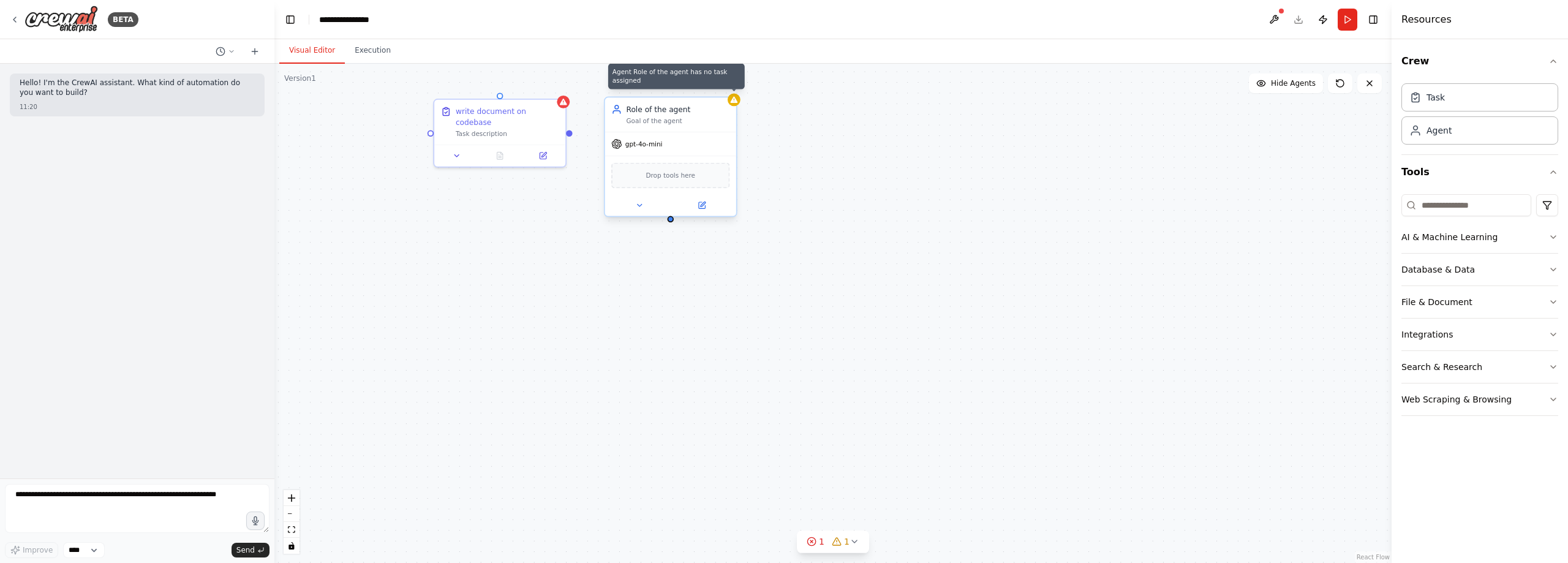
click at [735, 101] on icon at bounding box center [735, 99] width 7 height 6
drag, startPoint x: 569, startPoint y: 126, endPoint x: 672, endPoint y: 223, distance: 141.5
click at [672, 223] on div "write document on codebase Task description Role of the agent Goal of the agent…" at bounding box center [833, 313] width 1118 height 499
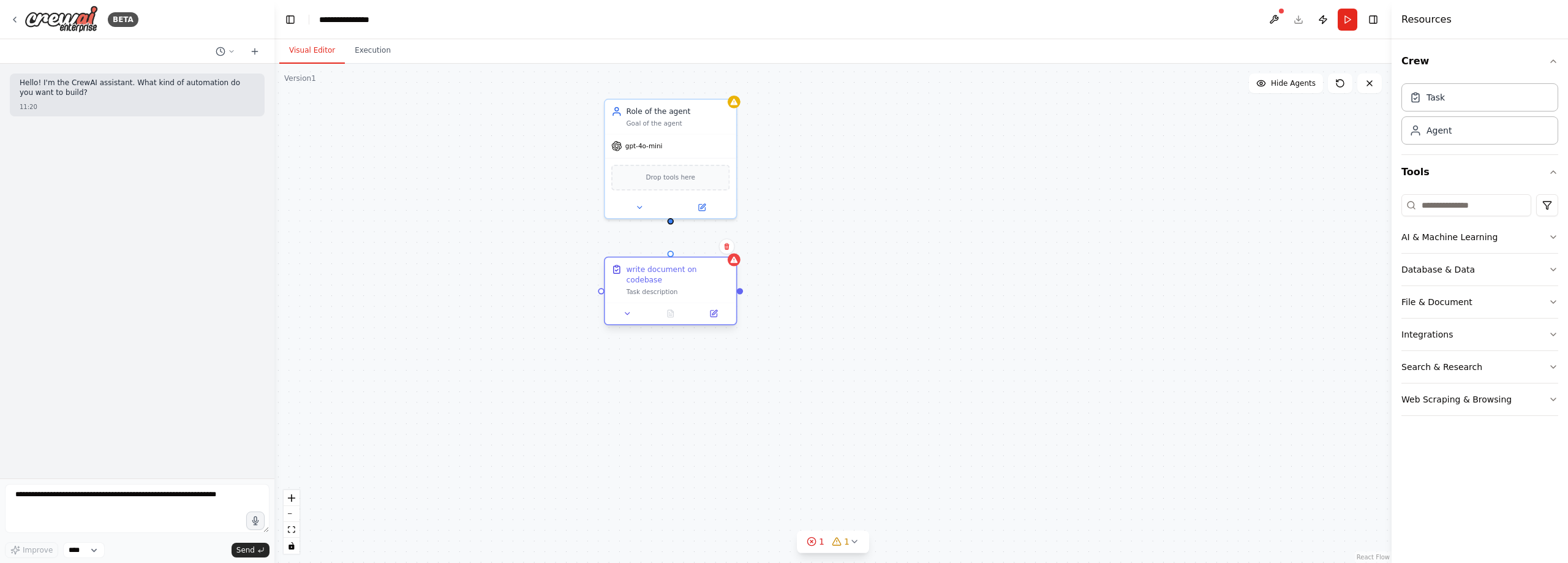
drag, startPoint x: 508, startPoint y: 123, endPoint x: 676, endPoint y: 286, distance: 234.1
click at [676, 286] on div "write document on codebase Task description" at bounding box center [670, 280] width 131 height 45
drag, startPoint x: 672, startPoint y: 256, endPoint x: 672, endPoint y: 221, distance: 35.0
click at [672, 221] on div "write document on codebase Task description Role of the agent Goal of the agent…" at bounding box center [899, 273] width 973 height 434
click at [672, 220] on div at bounding box center [671, 219] width 6 height 6
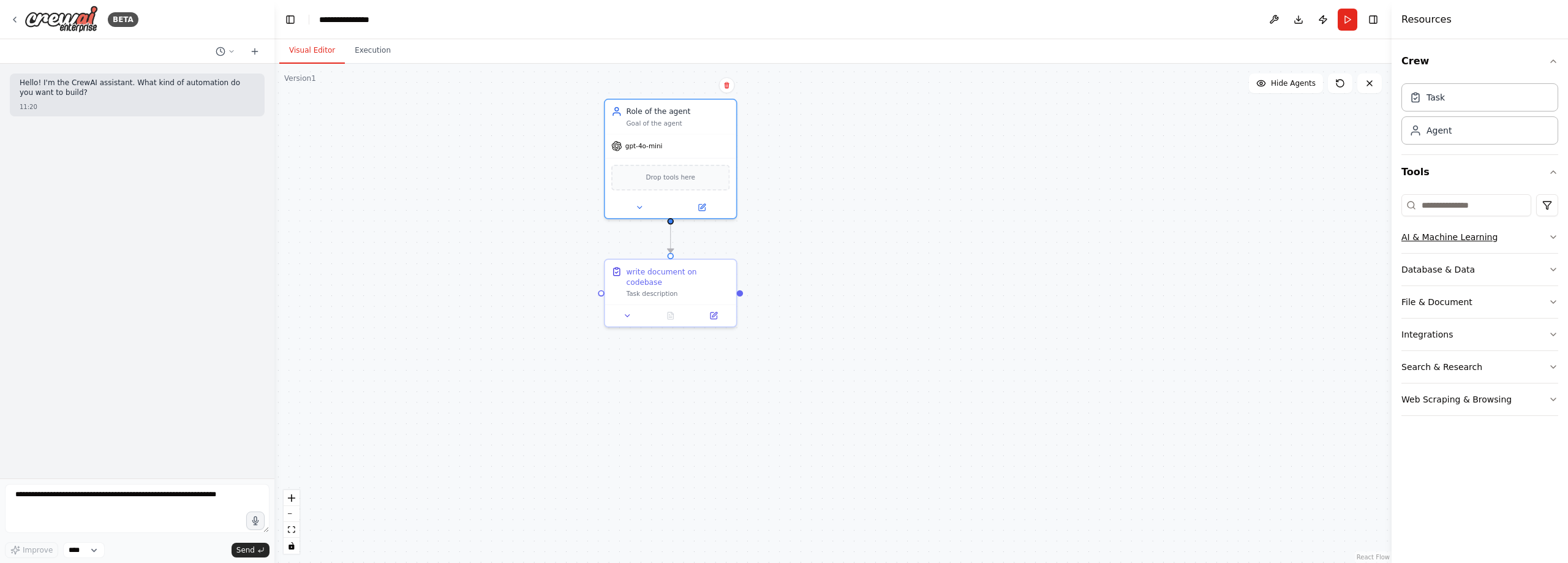
click at [1555, 234] on icon "button" at bounding box center [1554, 237] width 10 height 10
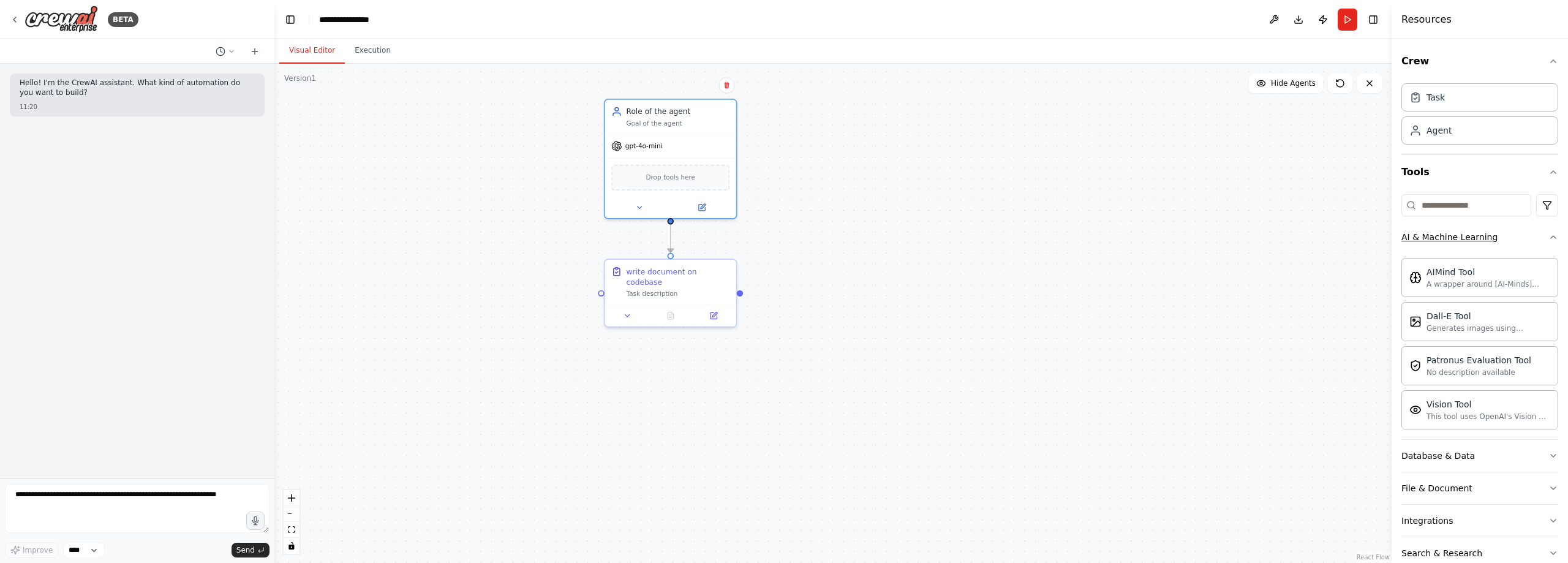
click at [1549, 234] on icon "button" at bounding box center [1554, 237] width 10 height 10
click at [1551, 268] on icon "button" at bounding box center [1554, 269] width 10 height 10
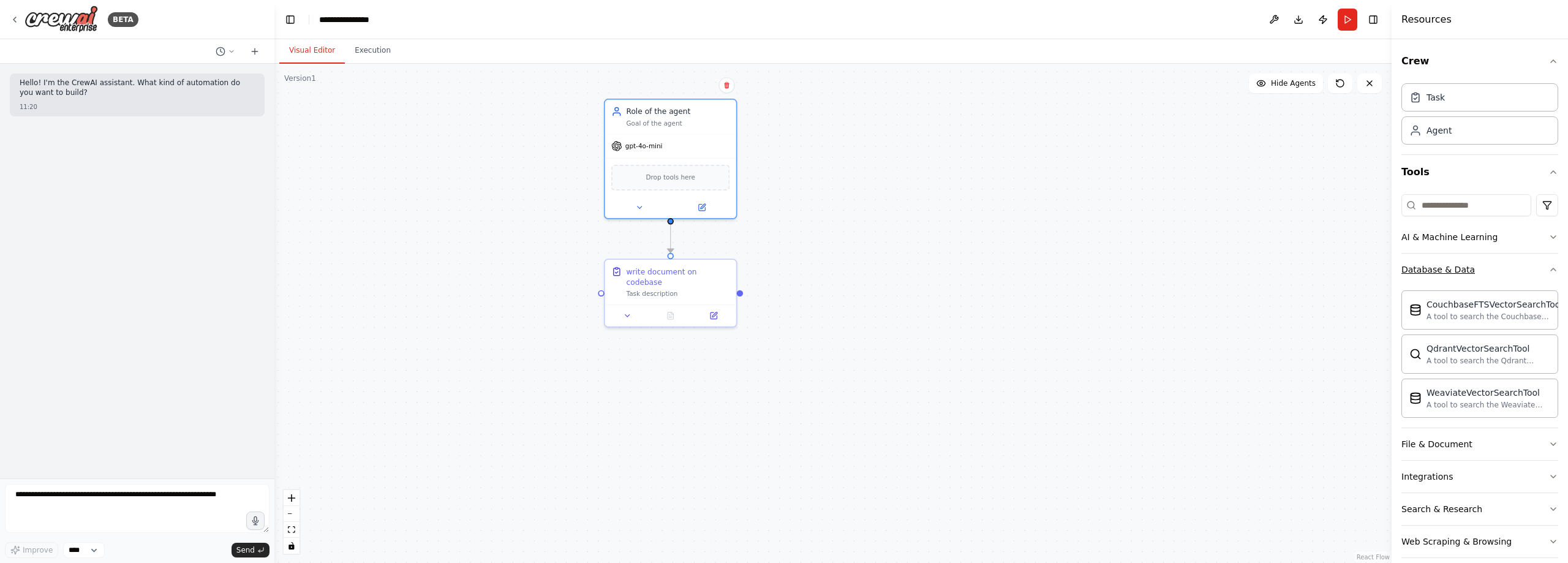
click at [1546, 277] on button "Database & Data" at bounding box center [1479, 269] width 157 height 32
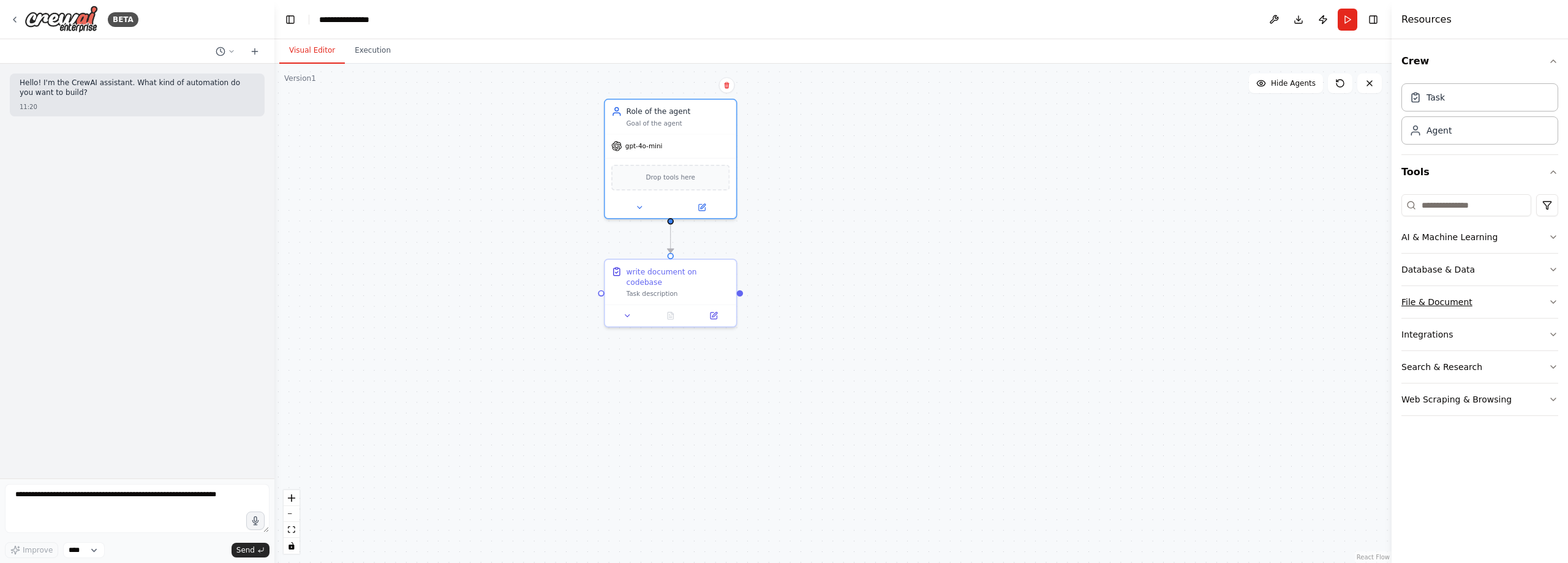
click at [1552, 304] on icon "button" at bounding box center [1554, 302] width 10 height 10
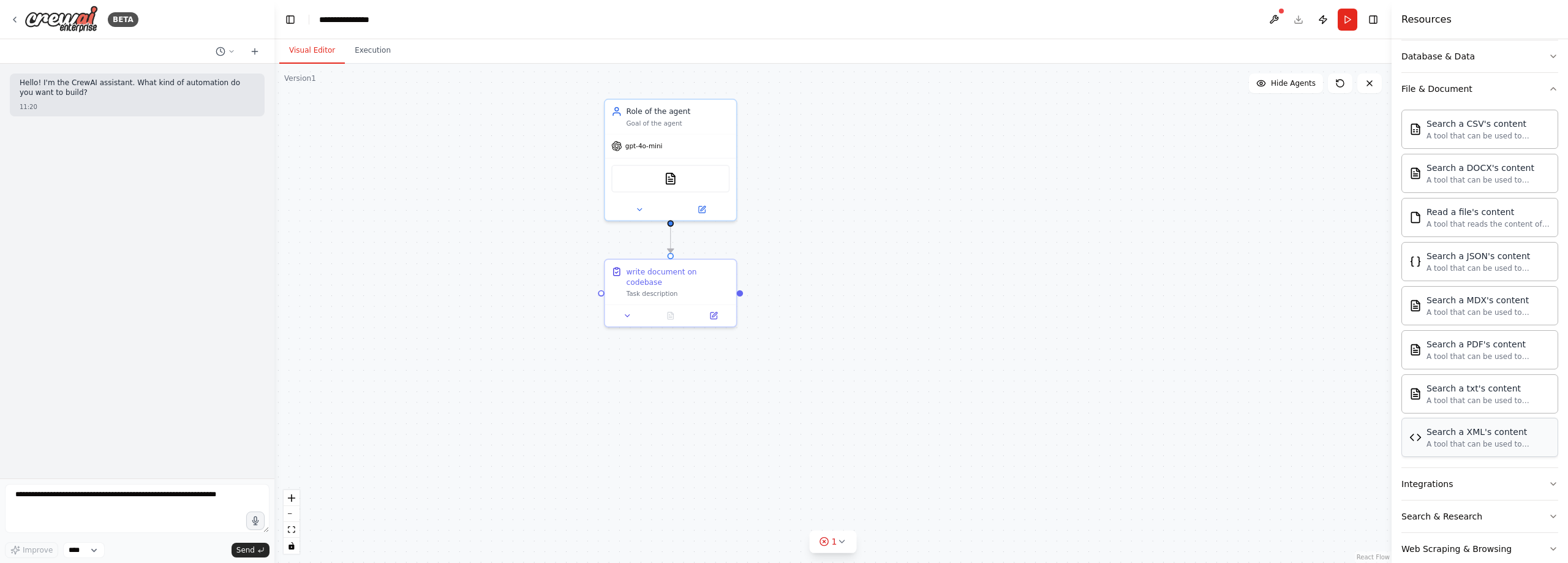
scroll to position [235, 0]
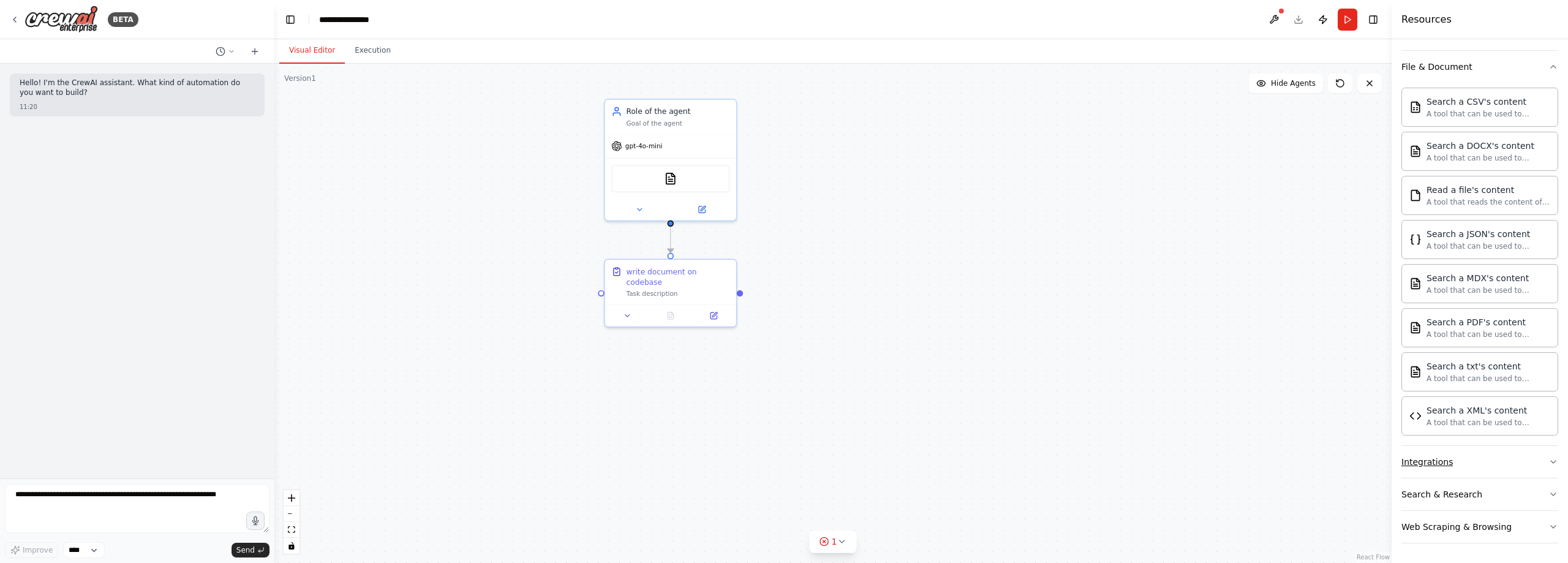
click at [1549, 464] on icon "button" at bounding box center [1554, 462] width 10 height 10
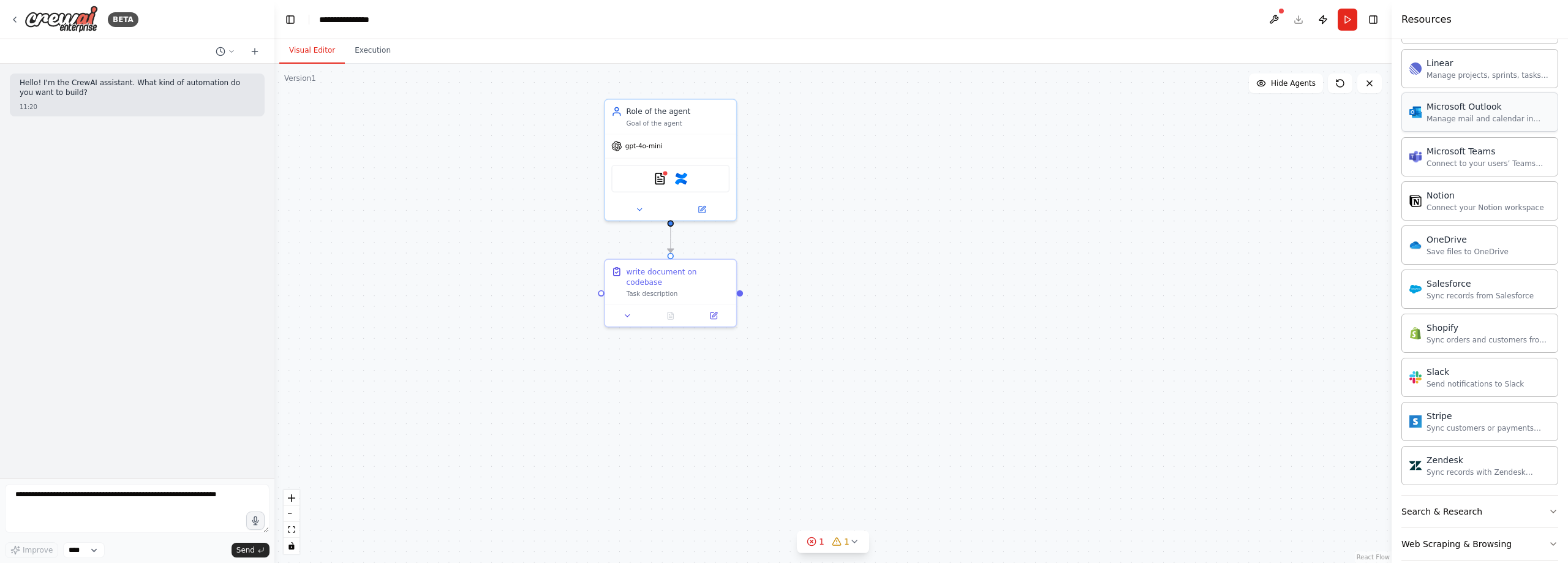
scroll to position [1171, 0]
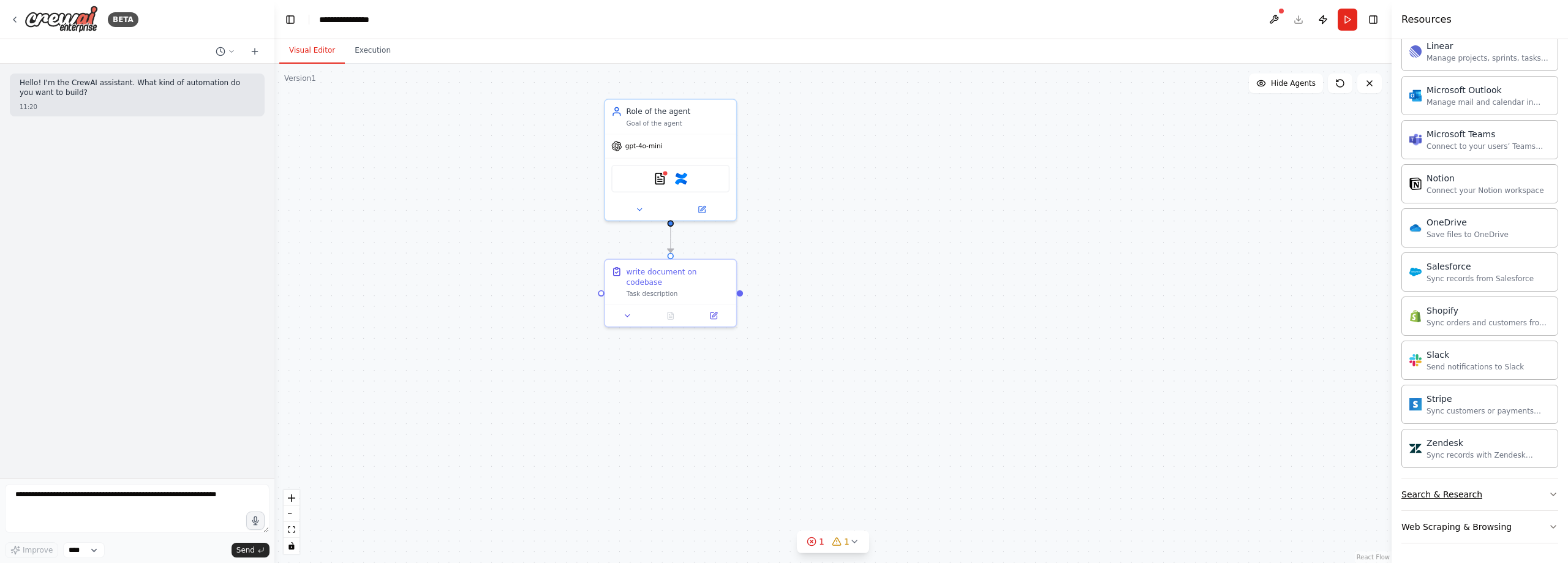
click at [1501, 494] on button "Search & Research" at bounding box center [1479, 494] width 157 height 32
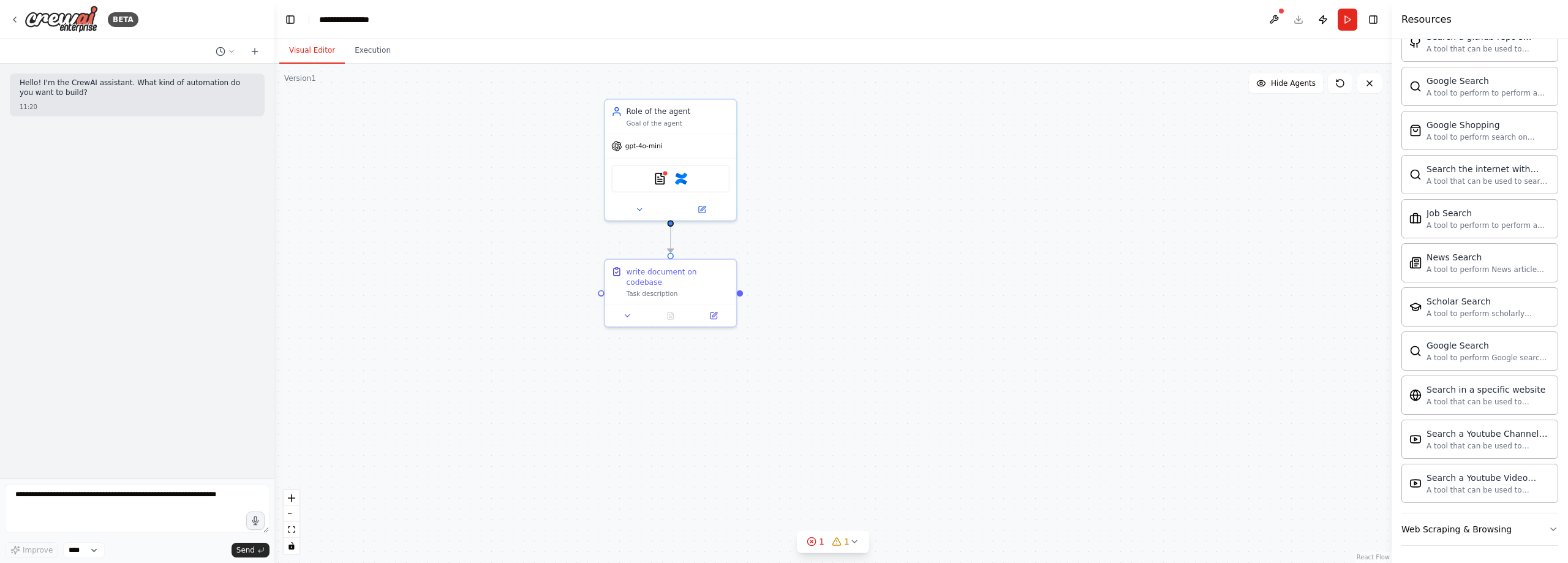
scroll to position [1798, 0]
click at [1513, 522] on button "Web Scraping & Browsing" at bounding box center [1479, 526] width 157 height 32
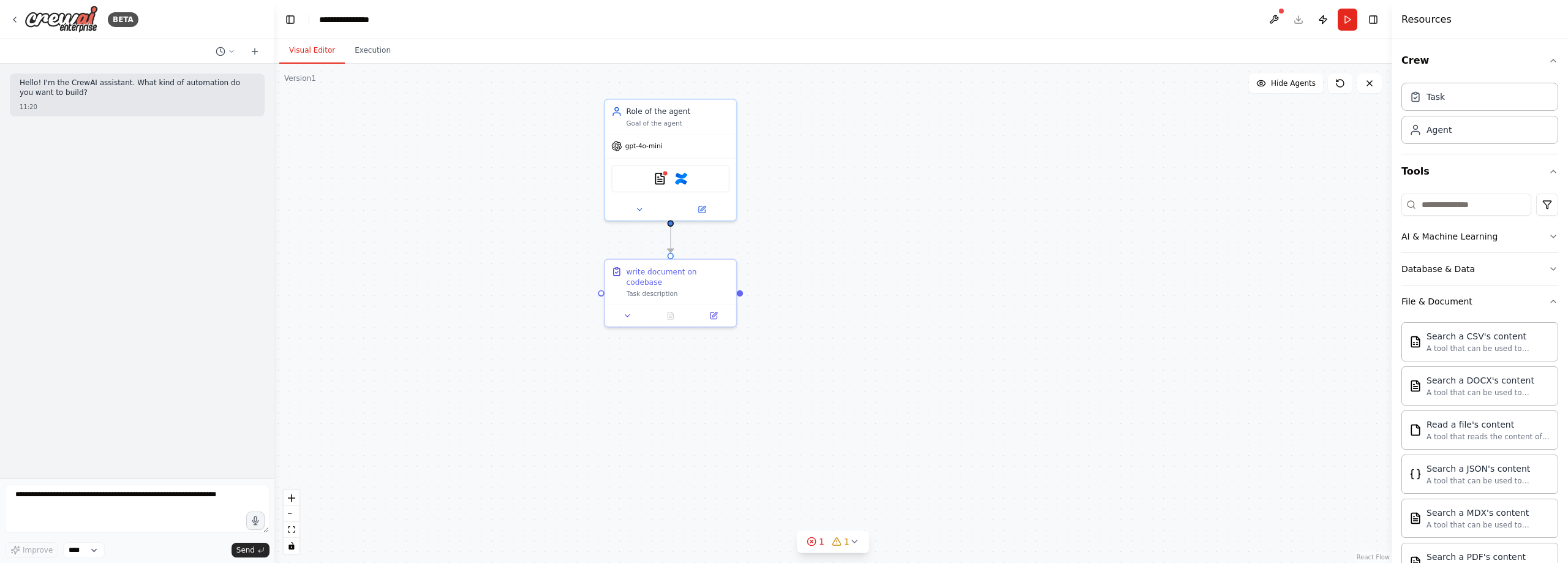
scroll to position [0, 0]
click at [1549, 299] on icon "button" at bounding box center [1554, 302] width 10 height 10
click at [1549, 339] on icon "button" at bounding box center [1554, 335] width 10 height 10
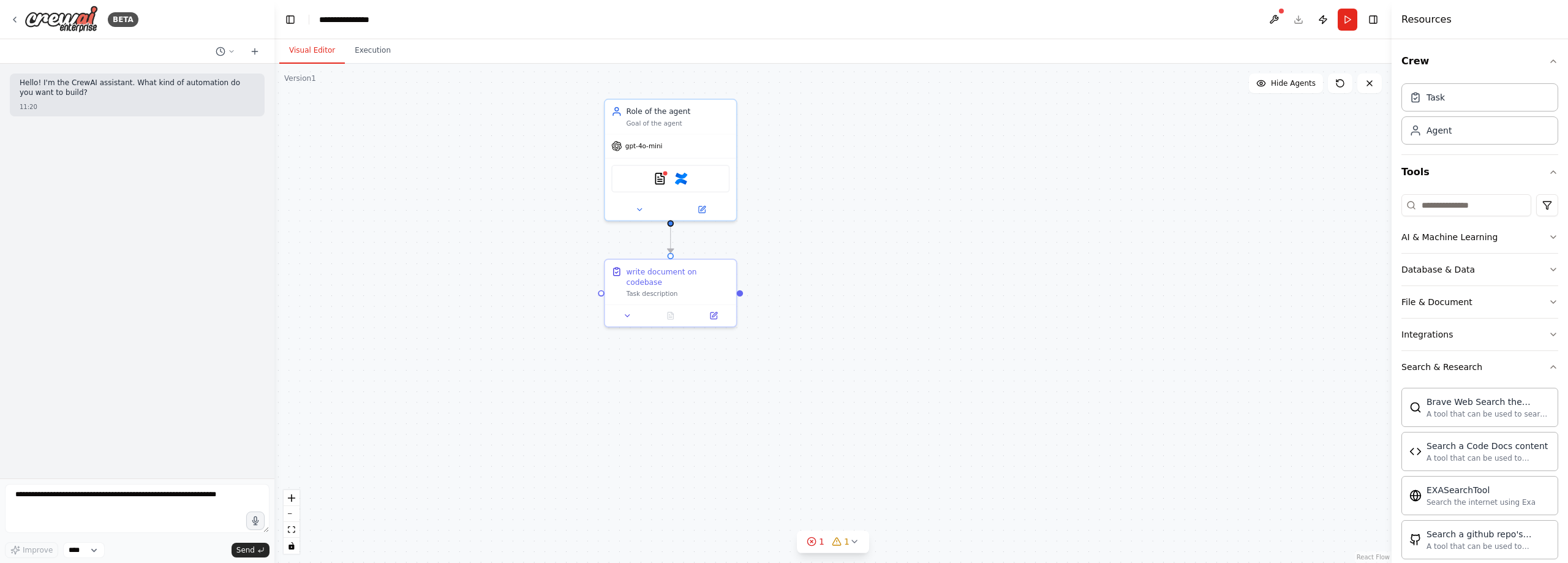
click at [1218, 219] on div ".deletable-edge-delete-btn { width: 20px; height: 20px; border: 0px solid #ffff…" at bounding box center [833, 313] width 1118 height 499
drag, startPoint x: 679, startPoint y: 291, endPoint x: 674, endPoint y: 432, distance: 141.1
click at [674, 432] on div "write document on codebase Task description" at bounding box center [671, 418] width 133 height 69
drag, startPoint x: 699, startPoint y: 139, endPoint x: 697, endPoint y: 251, distance: 112.0
click at [697, 251] on div "gpt-4o-mini" at bounding box center [670, 250] width 131 height 23
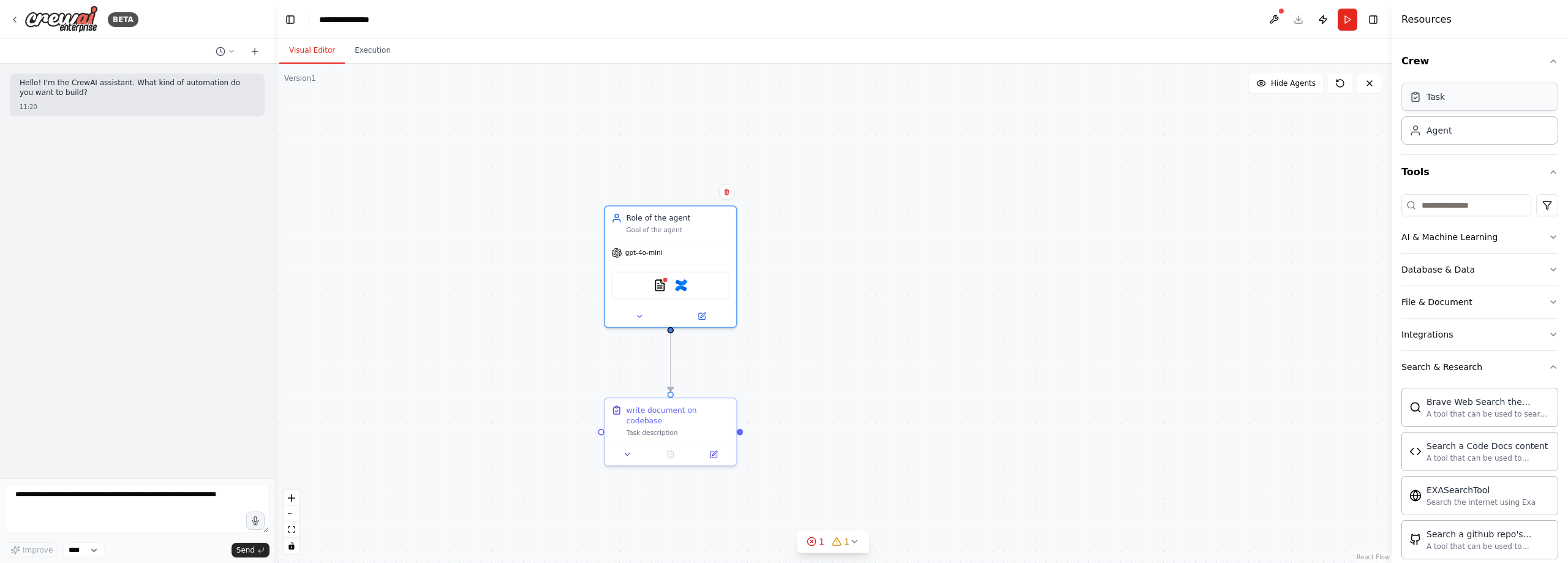
click at [1456, 100] on div "Task" at bounding box center [1479, 97] width 157 height 28
drag, startPoint x: 899, startPoint y: 166, endPoint x: 689, endPoint y: 123, distance: 214.4
click at [689, 123] on div "Task description" at bounding box center [678, 121] width 104 height 9
drag, startPoint x: 673, startPoint y: 93, endPoint x: 672, endPoint y: 326, distance: 233.0
click at [672, 326] on div "write document on codebase Task description Role of the agent Goal of the agent…" at bounding box center [899, 273] width 973 height 434
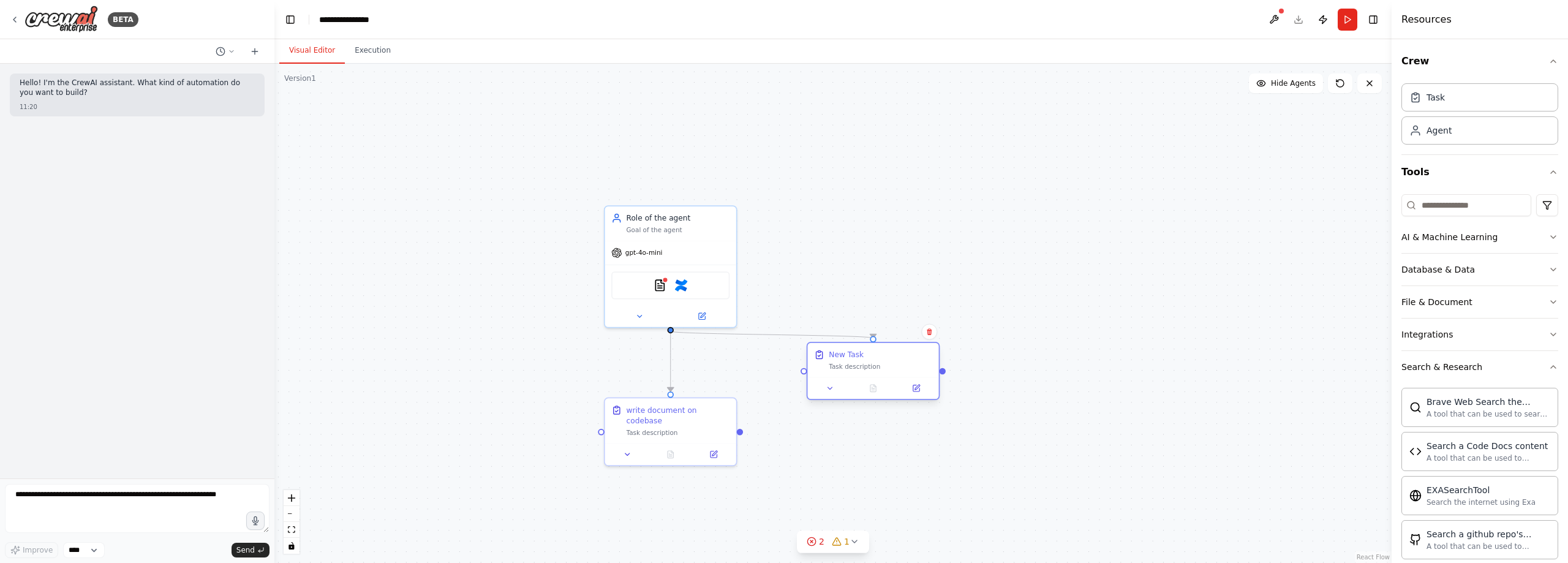
drag, startPoint x: 654, startPoint y: 127, endPoint x: 861, endPoint y: 375, distance: 323.0
click at [861, 375] on div "New Task Task description" at bounding box center [873, 360] width 131 height 34
click at [708, 240] on div "gpt-4o-mini" at bounding box center [670, 250] width 131 height 23
click at [859, 381] on div at bounding box center [873, 388] width 131 height 22
click at [930, 336] on button at bounding box center [929, 332] width 16 height 16
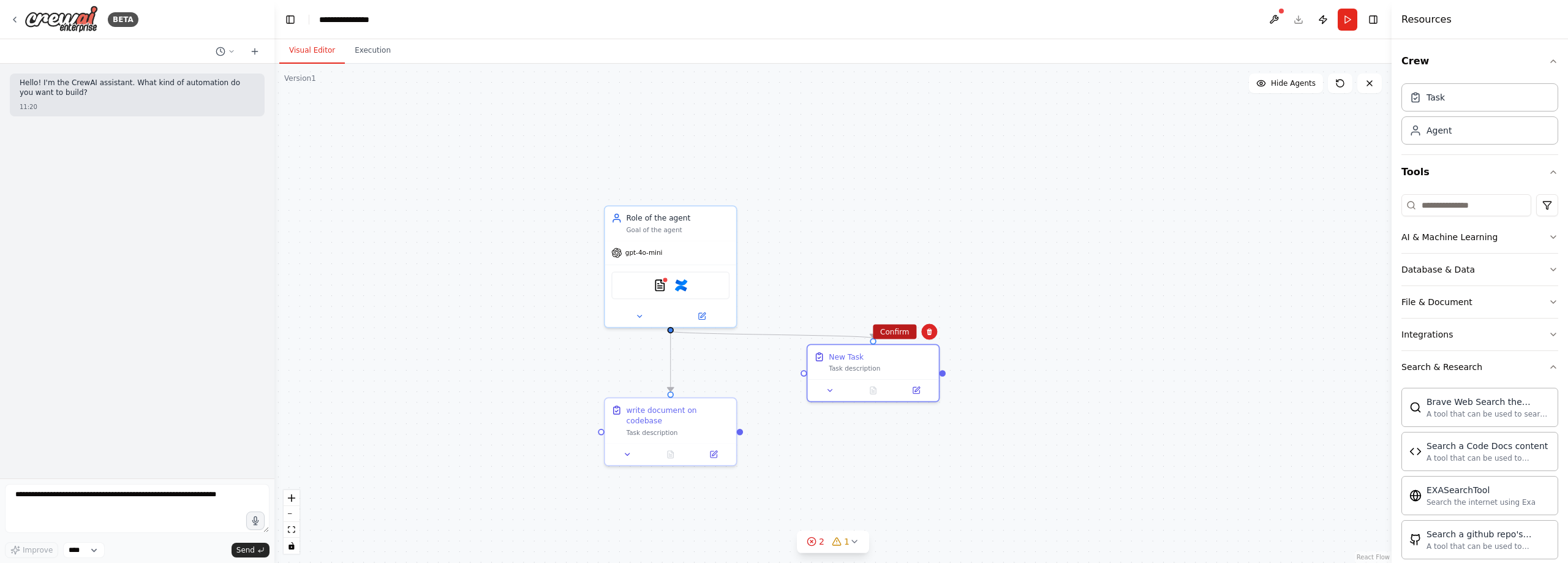
click at [911, 331] on button "Confirm" at bounding box center [894, 332] width 43 height 15
click at [989, 255] on div ".deletable-edge-delete-btn { width: 20px; height: 20px; border: 0px solid #ffff…" at bounding box center [833, 313] width 1118 height 499
click at [1443, 133] on div "Agent" at bounding box center [1439, 129] width 25 height 12
drag, startPoint x: 1082, startPoint y: 213, endPoint x: 901, endPoint y: 226, distance: 181.5
click at [901, 226] on div "Goal of the agent" at bounding box center [902, 228] width 104 height 9
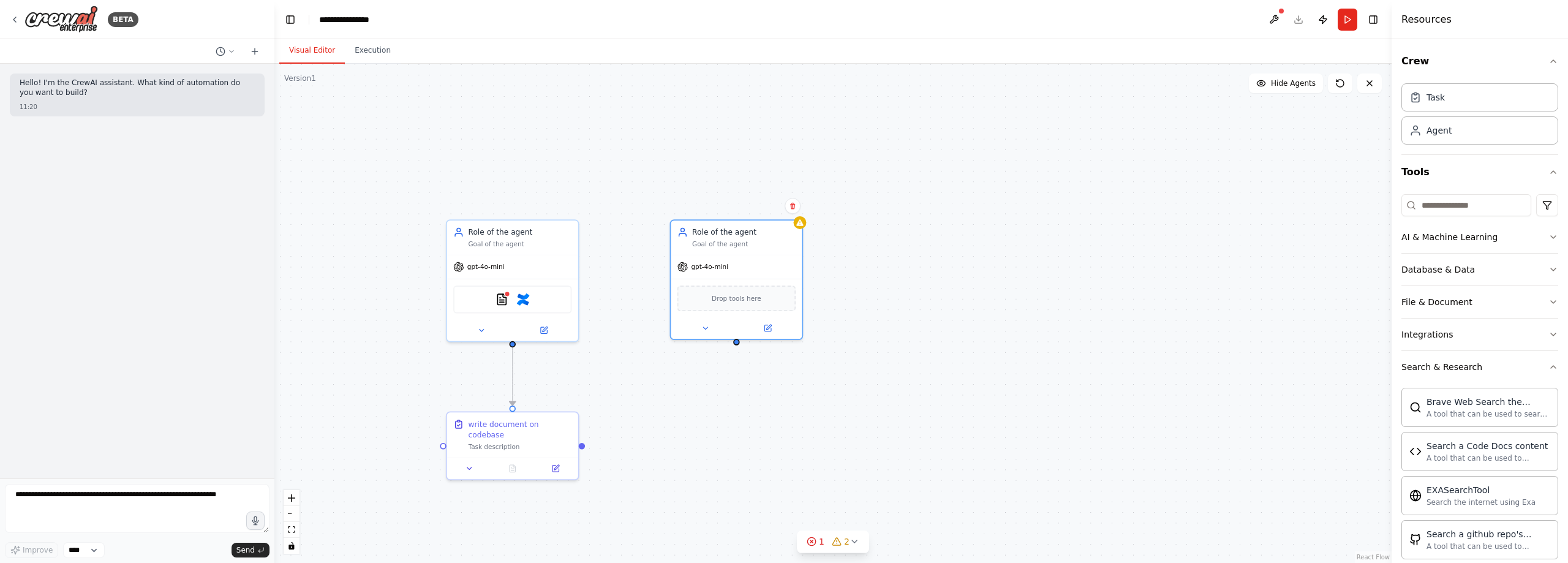
drag, startPoint x: 896, startPoint y: 329, endPoint x: 827, endPoint y: 332, distance: 69.1
click at [827, 332] on div ".deletable-edge-delete-btn { width: 20px; height: 20px; border: 0px solid #ffff…" at bounding box center [833, 313] width 1118 height 499
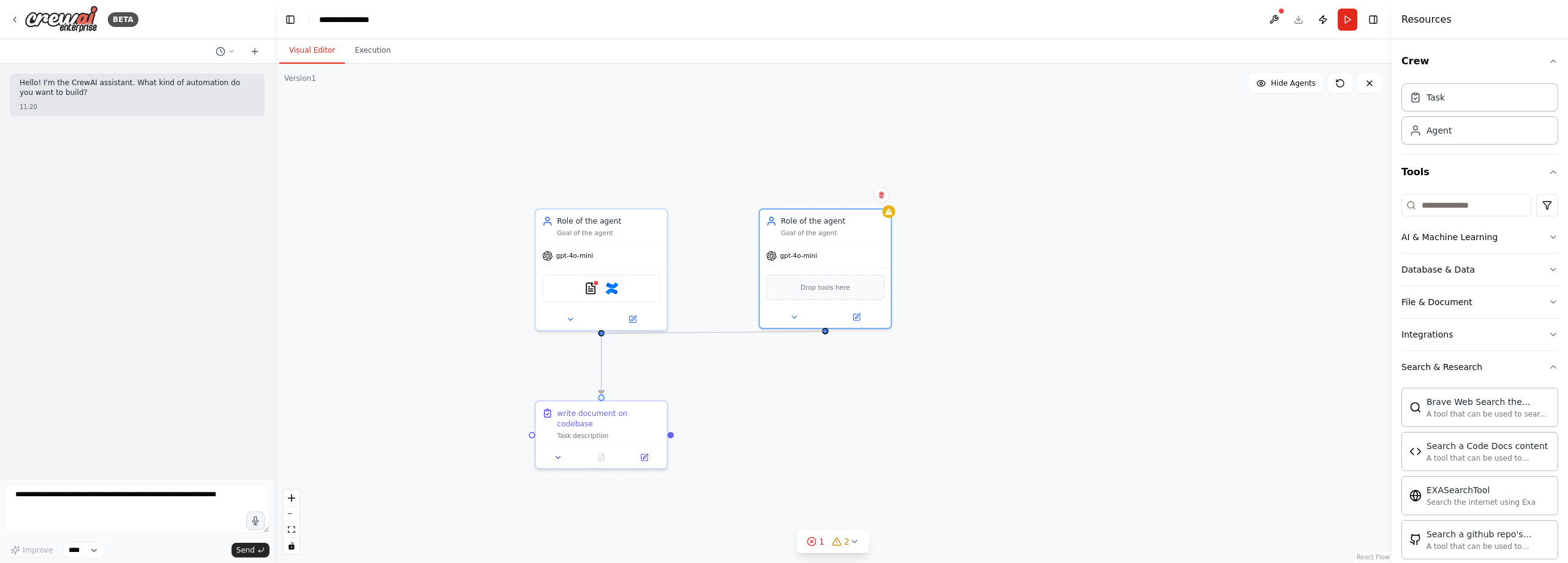
drag, startPoint x: 825, startPoint y: 330, endPoint x: 601, endPoint y: 334, distance: 224.0
click at [601, 334] on div ".deletable-edge-delete-btn { width: 20px; height: 20px; border: 0px solid #ffff…" at bounding box center [833, 313] width 1118 height 499
drag, startPoint x: 825, startPoint y: 332, endPoint x: 602, endPoint y: 330, distance: 223.0
click at [602, 330] on div "write document on codebase Task description Role of the agent Goal of the agent…" at bounding box center [830, 276] width 973 height 434
click at [825, 335] on div ".deletable-edge-delete-btn { width: 20px; height: 20px; border: 0px solid #ffff…" at bounding box center [833, 313] width 1118 height 499
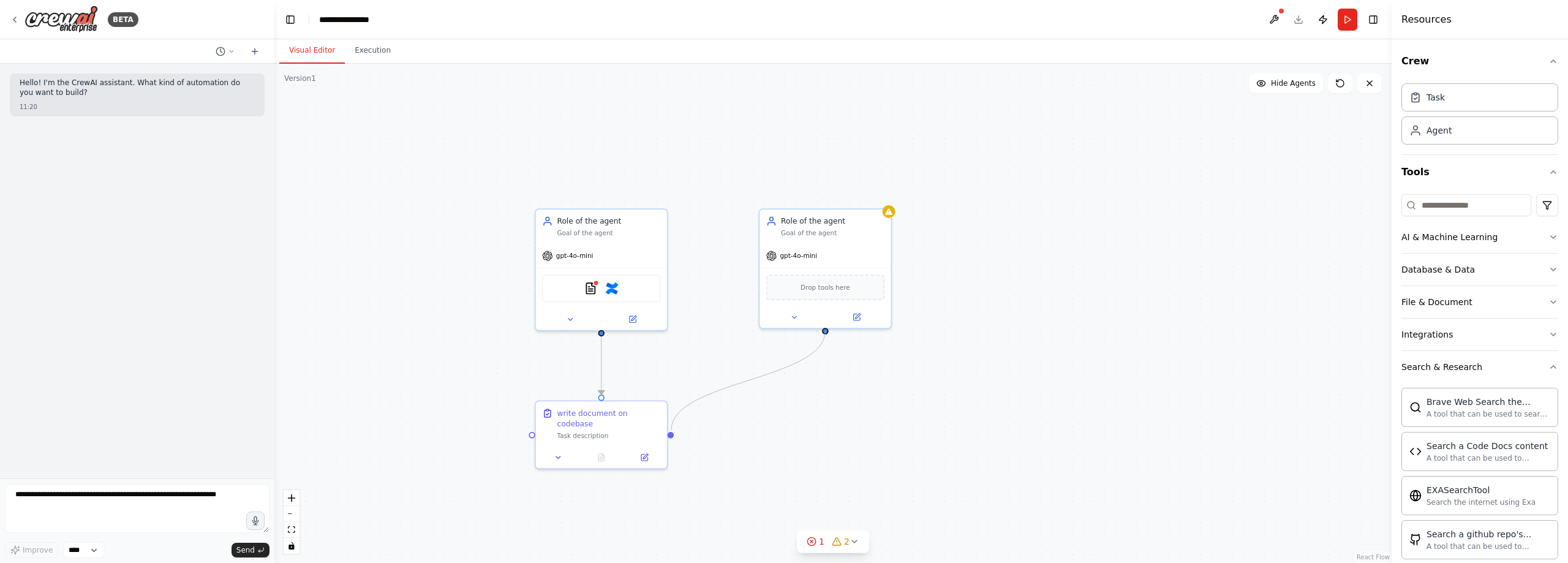
drag, startPoint x: 825, startPoint y: 330, endPoint x: 672, endPoint y: 430, distance: 182.8
click at [672, 430] on div ".deletable-edge-delete-btn { width: 20px; height: 20px; border: 0px solid #ffff…" at bounding box center [833, 313] width 1118 height 499
drag, startPoint x: 672, startPoint y: 429, endPoint x: 832, endPoint y: 267, distance: 227.7
click at [832, 267] on div "write document on codebase Task description Role of the agent Goal of the agent…" at bounding box center [830, 276] width 973 height 434
drag, startPoint x: 672, startPoint y: 430, endPoint x: 828, endPoint y: 331, distance: 184.8
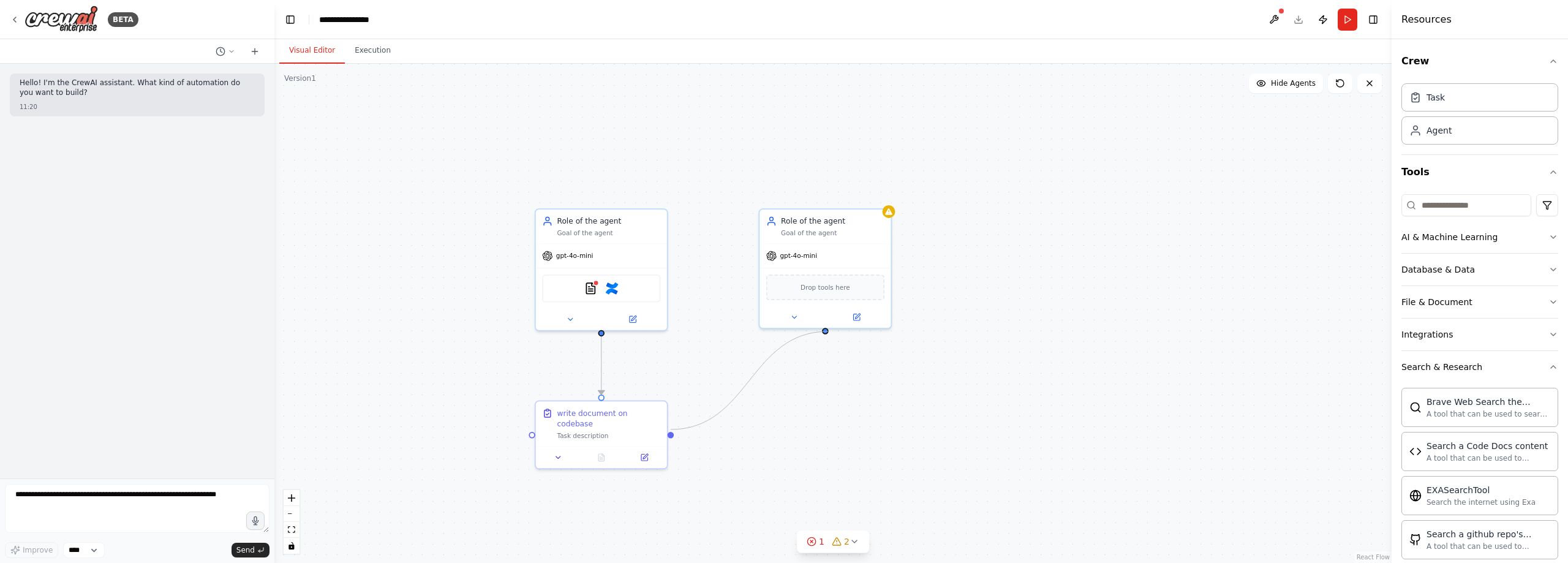
click at [828, 331] on div ".deletable-edge-delete-btn { width: 20px; height: 20px; border: 0px solid #ffff…" at bounding box center [833, 313] width 1118 height 499
drag, startPoint x: 532, startPoint y: 429, endPoint x: 825, endPoint y: 329, distance: 309.6
click at [825, 329] on div "write document on codebase Task description Role of the agent Goal of the agent…" at bounding box center [830, 276] width 973 height 434
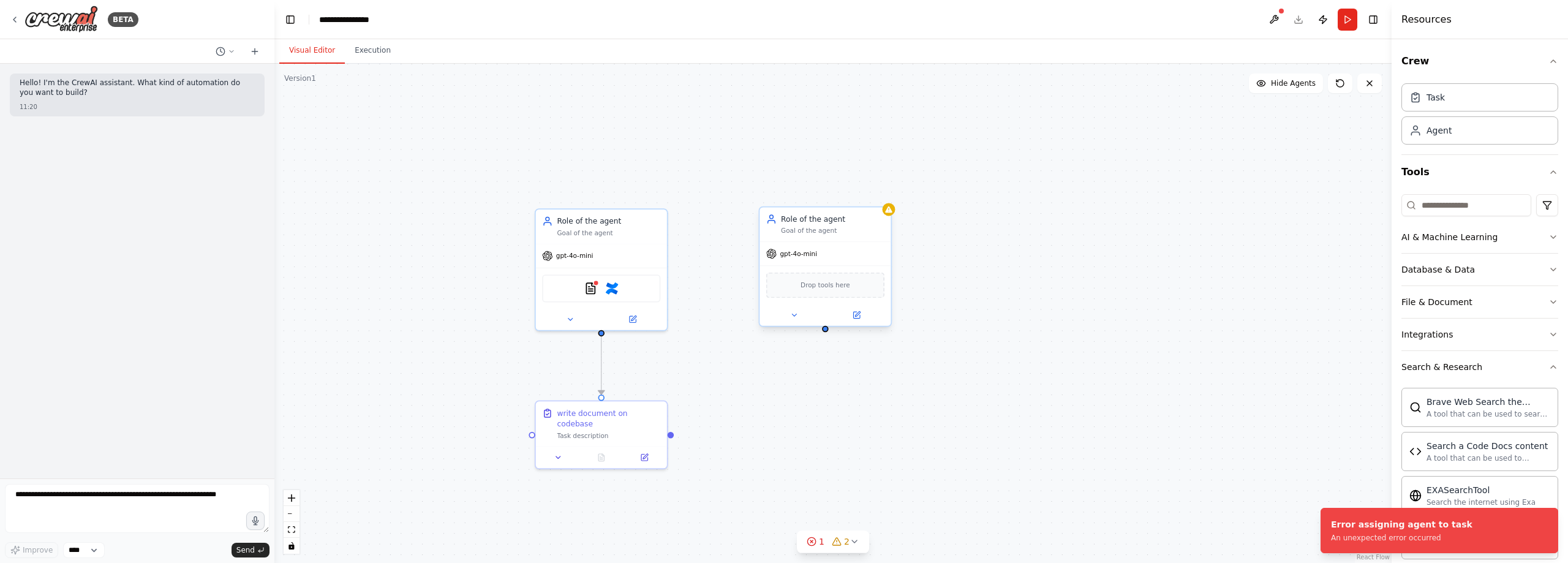
click at [880, 257] on div "gpt-4o-mini" at bounding box center [825, 253] width 131 height 23
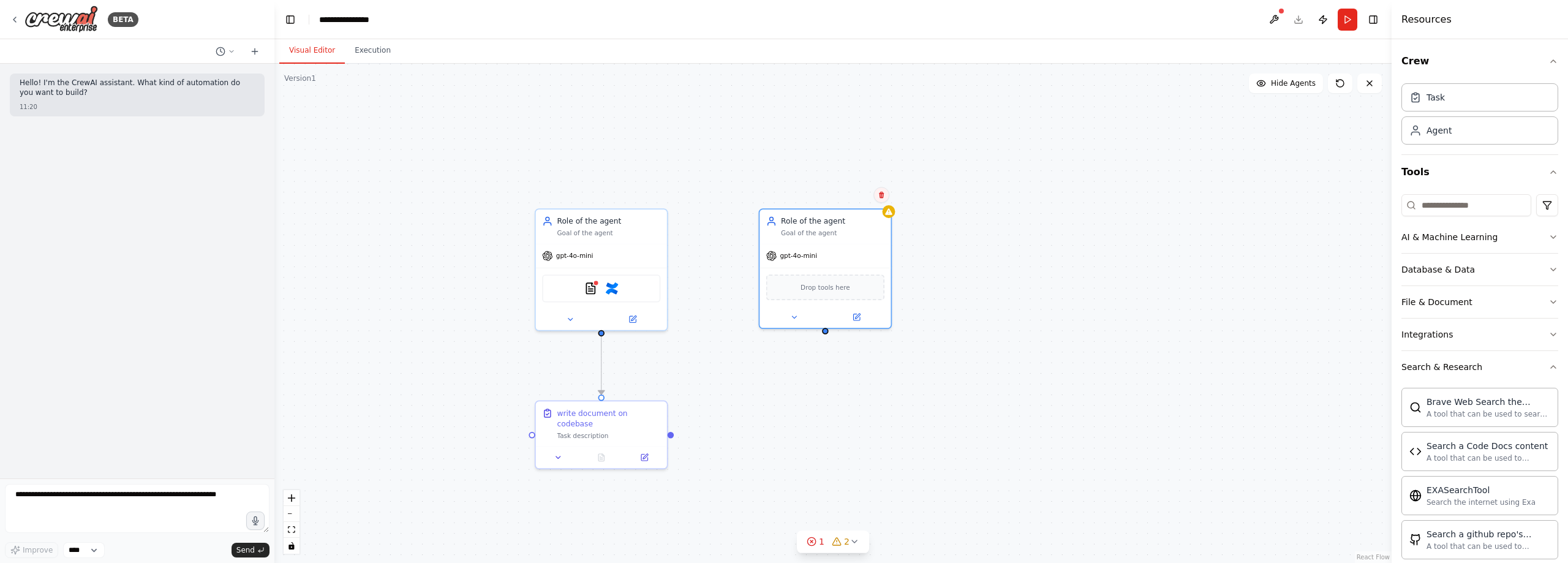
click at [886, 191] on button at bounding box center [882, 194] width 16 height 16
click at [862, 191] on button "Confirm" at bounding box center [847, 194] width 43 height 15
click at [1352, 21] on button "Run" at bounding box center [1348, 19] width 20 height 22
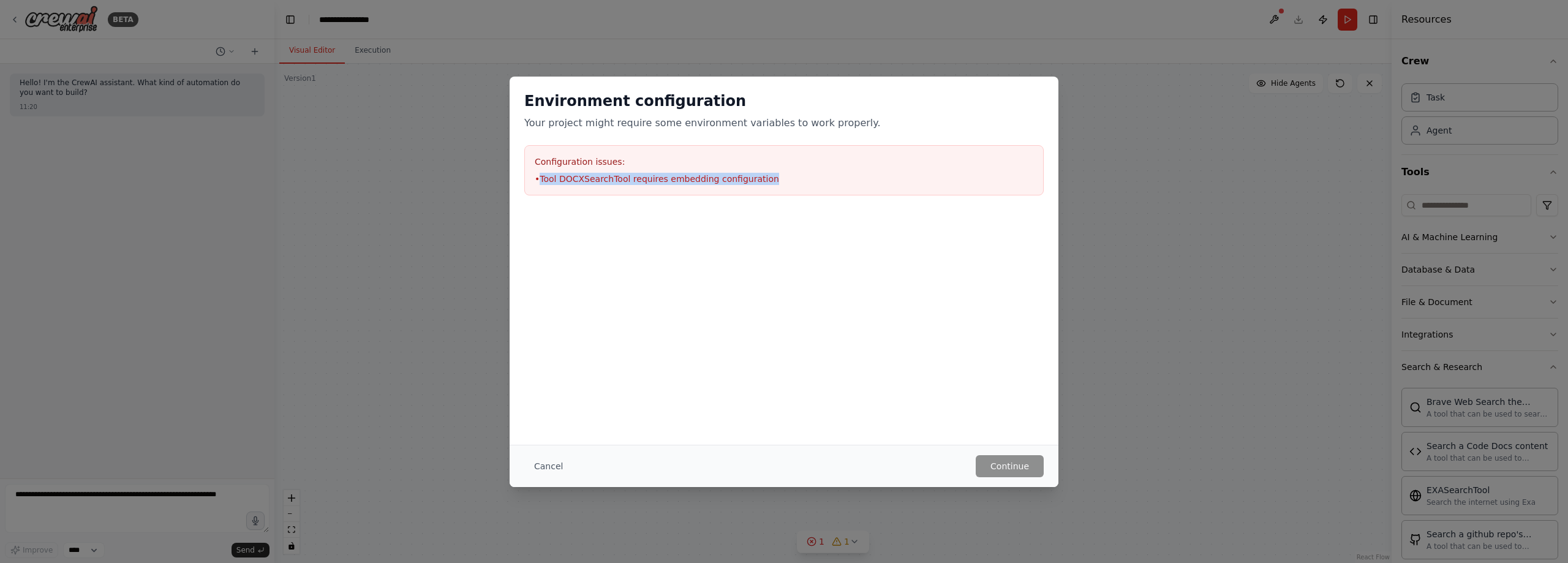
drag, startPoint x: 543, startPoint y: 178, endPoint x: 796, endPoint y: 184, distance: 253.1
click at [796, 184] on li "• Tool DOCXSearchTool requires embedding configuration" at bounding box center [784, 179] width 499 height 12
click at [542, 466] on button "Cancel" at bounding box center [548, 466] width 48 height 22
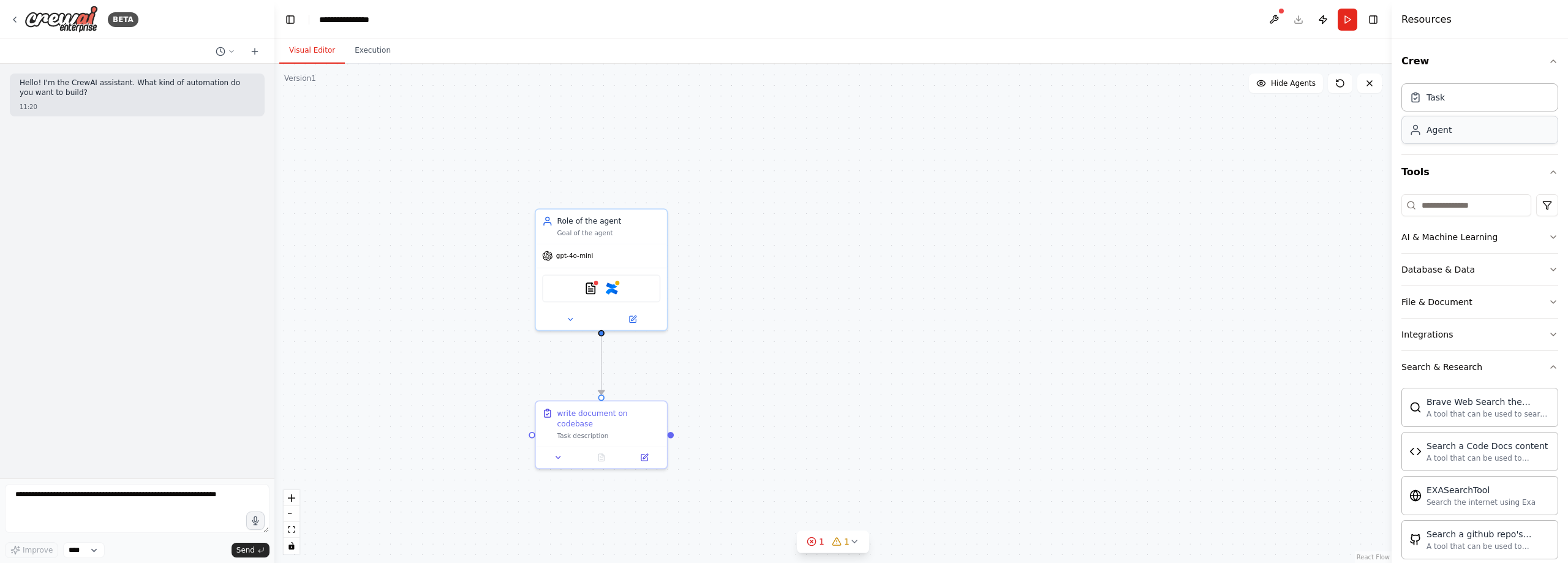
click at [1467, 131] on div "Agent" at bounding box center [1479, 130] width 157 height 28
click at [1033, 310] on button at bounding box center [1028, 315] width 60 height 13
click at [1106, 439] on div "OpenAI - gpt-4o-mini" at bounding box center [1094, 439] width 167 height 11
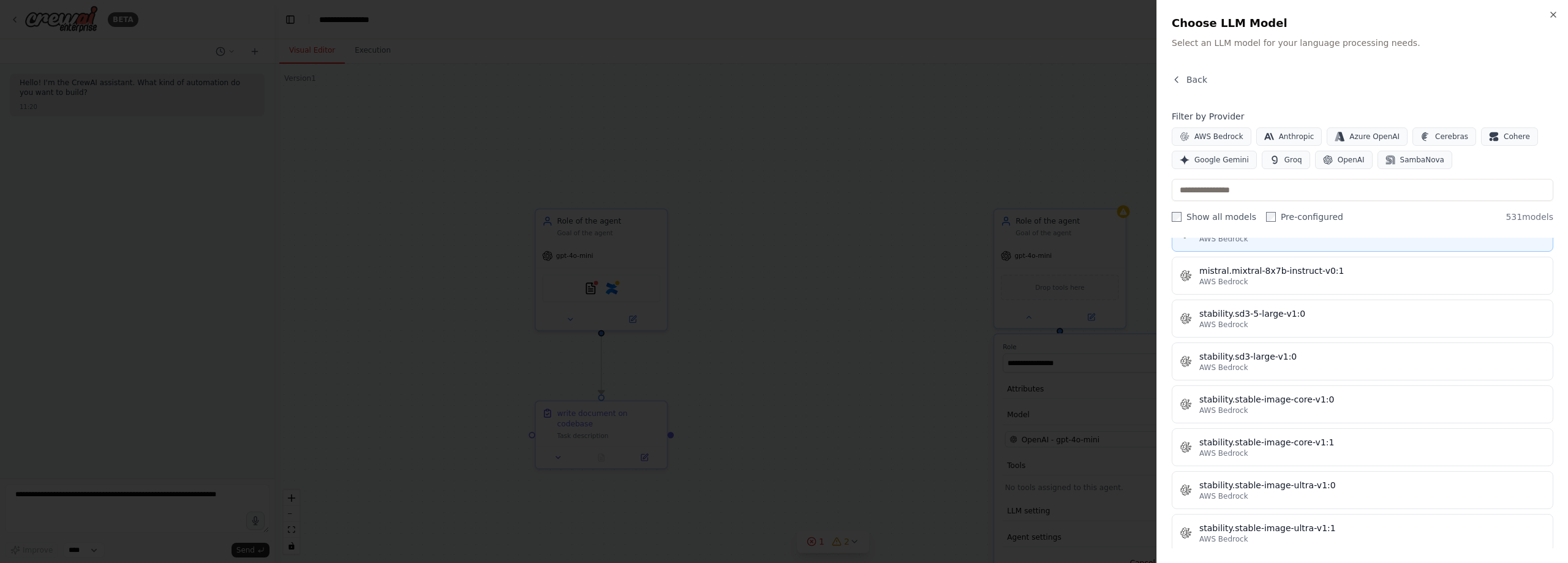
scroll to position [6860, 0]
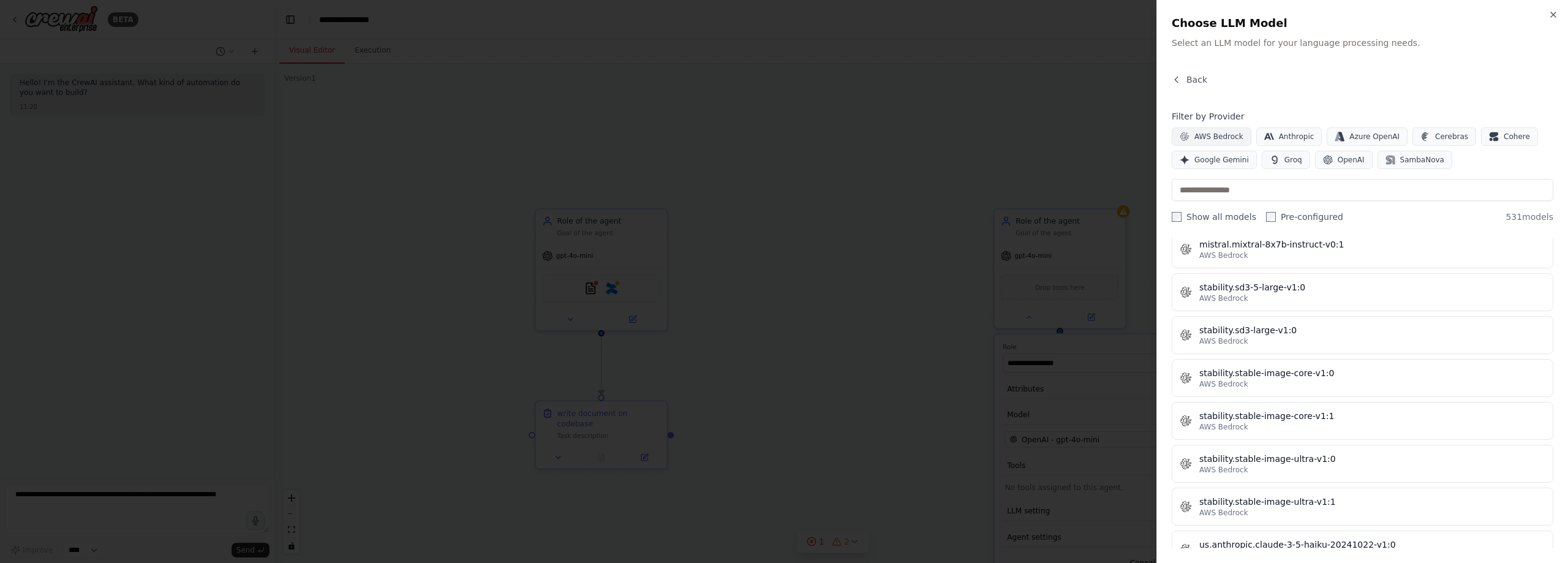
click at [1205, 133] on span "AWS Bedrock" at bounding box center [1219, 137] width 49 height 10
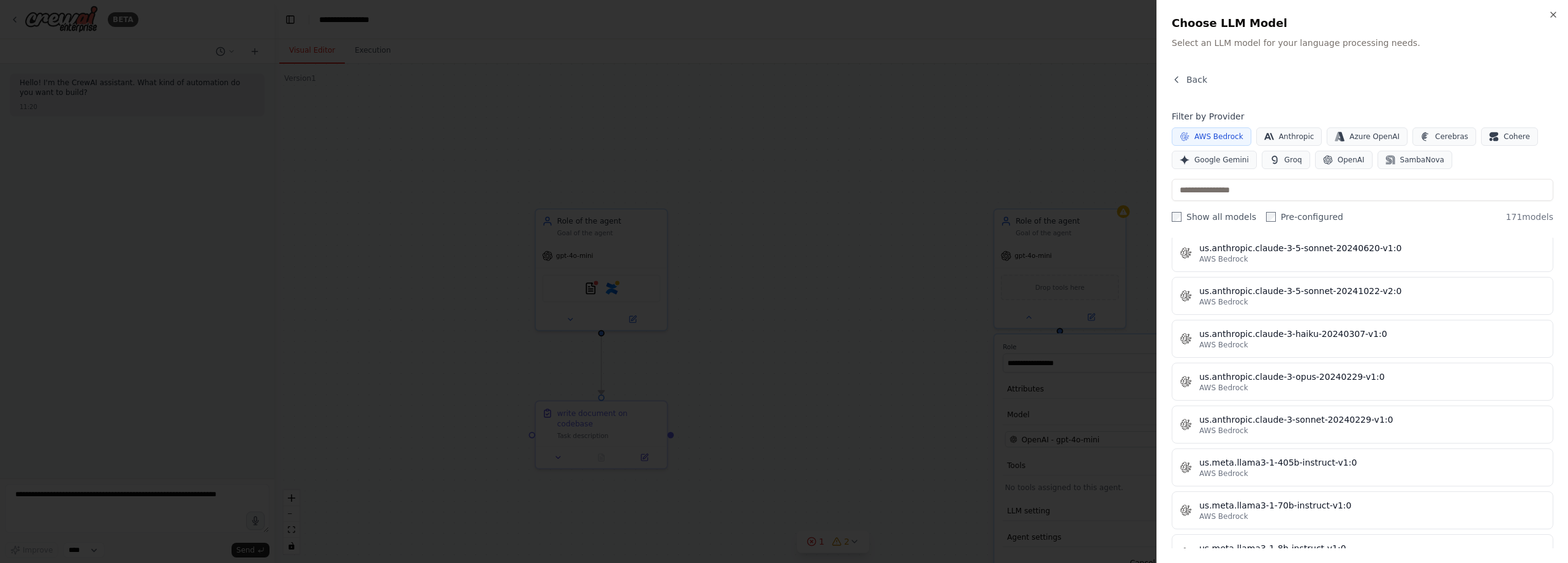
click at [1224, 136] on span "AWS Bedrock" at bounding box center [1219, 137] width 49 height 10
